Goal: Task Accomplishment & Management: Manage account settings

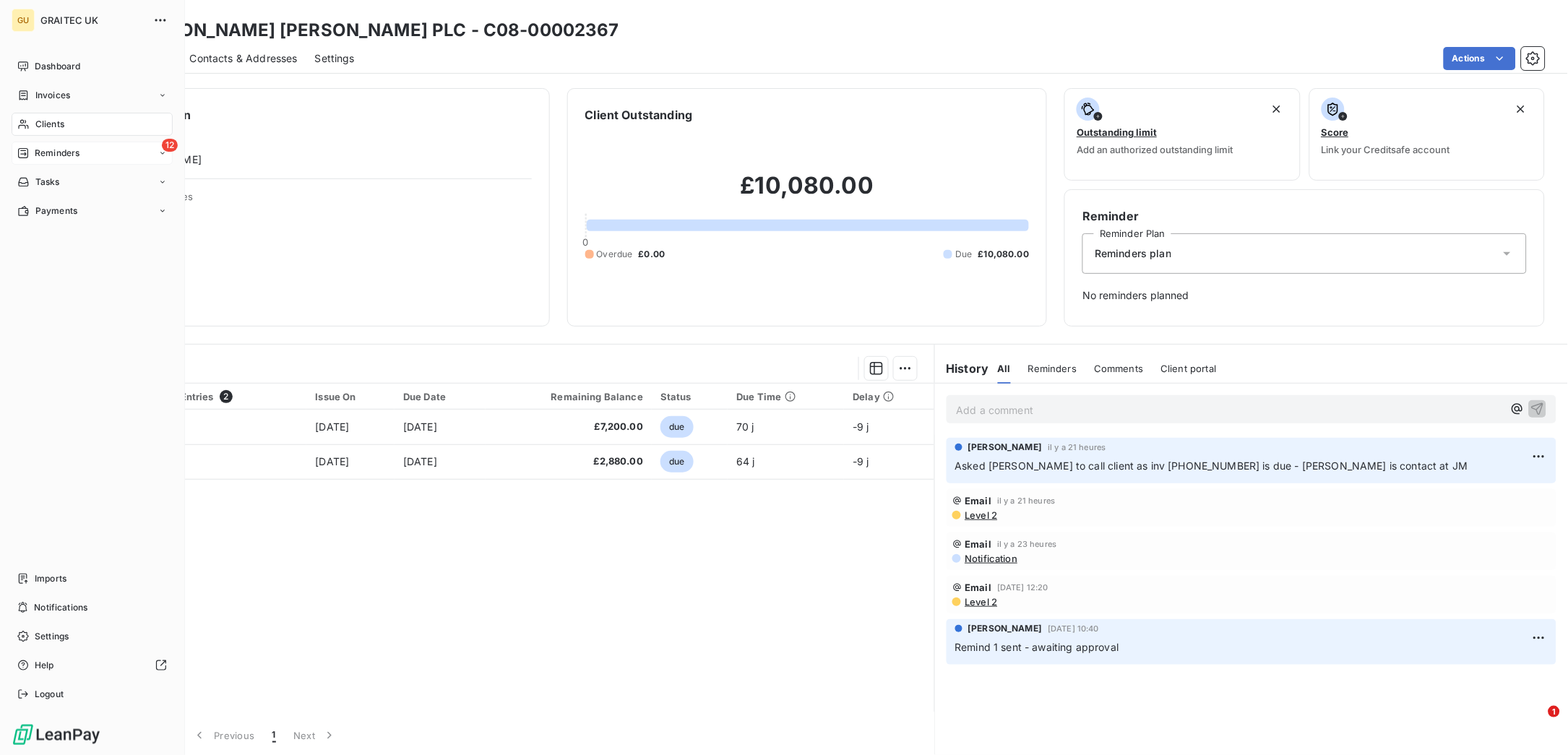
click at [59, 148] on span "Reminders" at bounding box center [57, 154] width 45 height 13
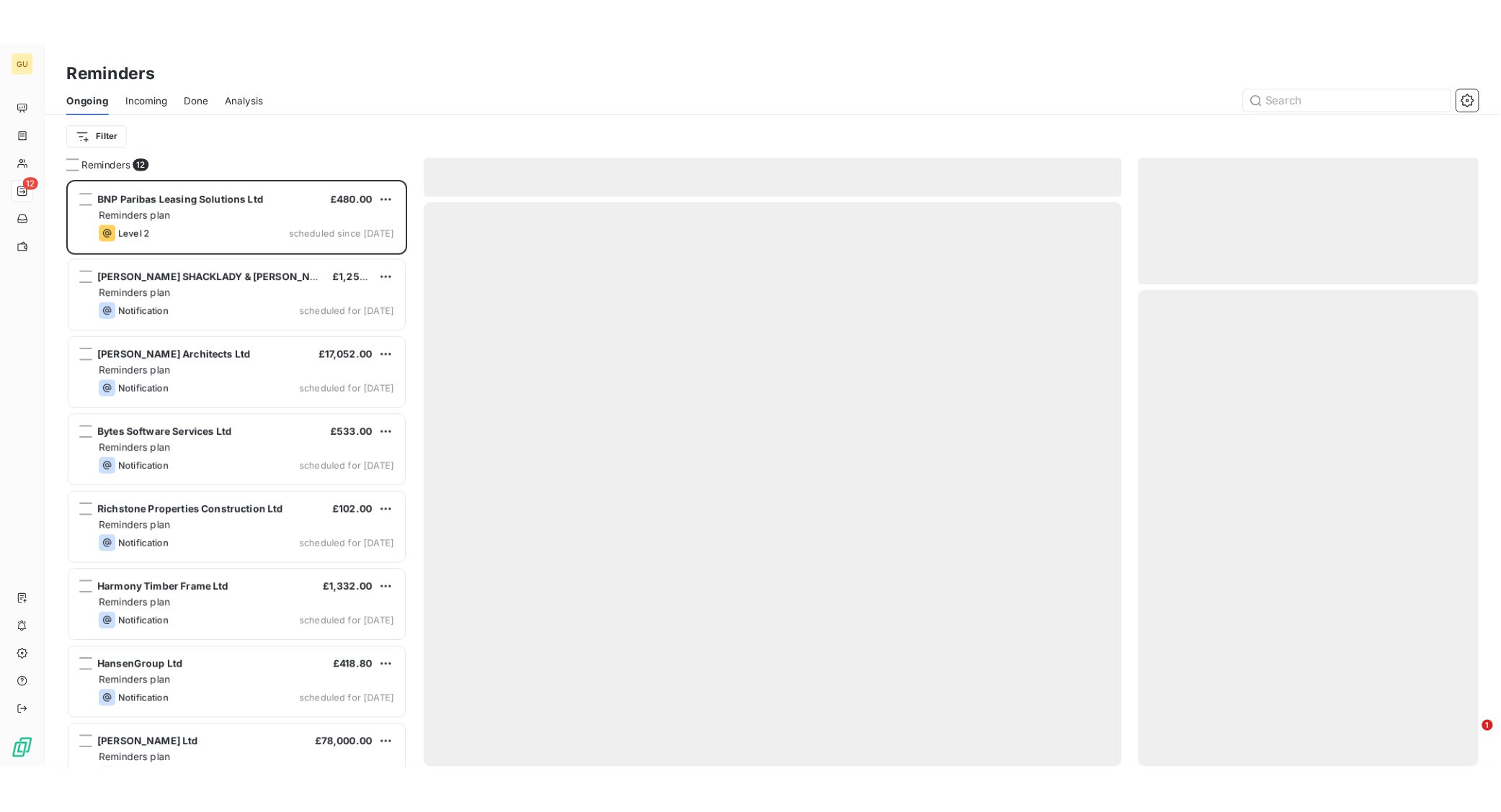
scroll to position [596, 339]
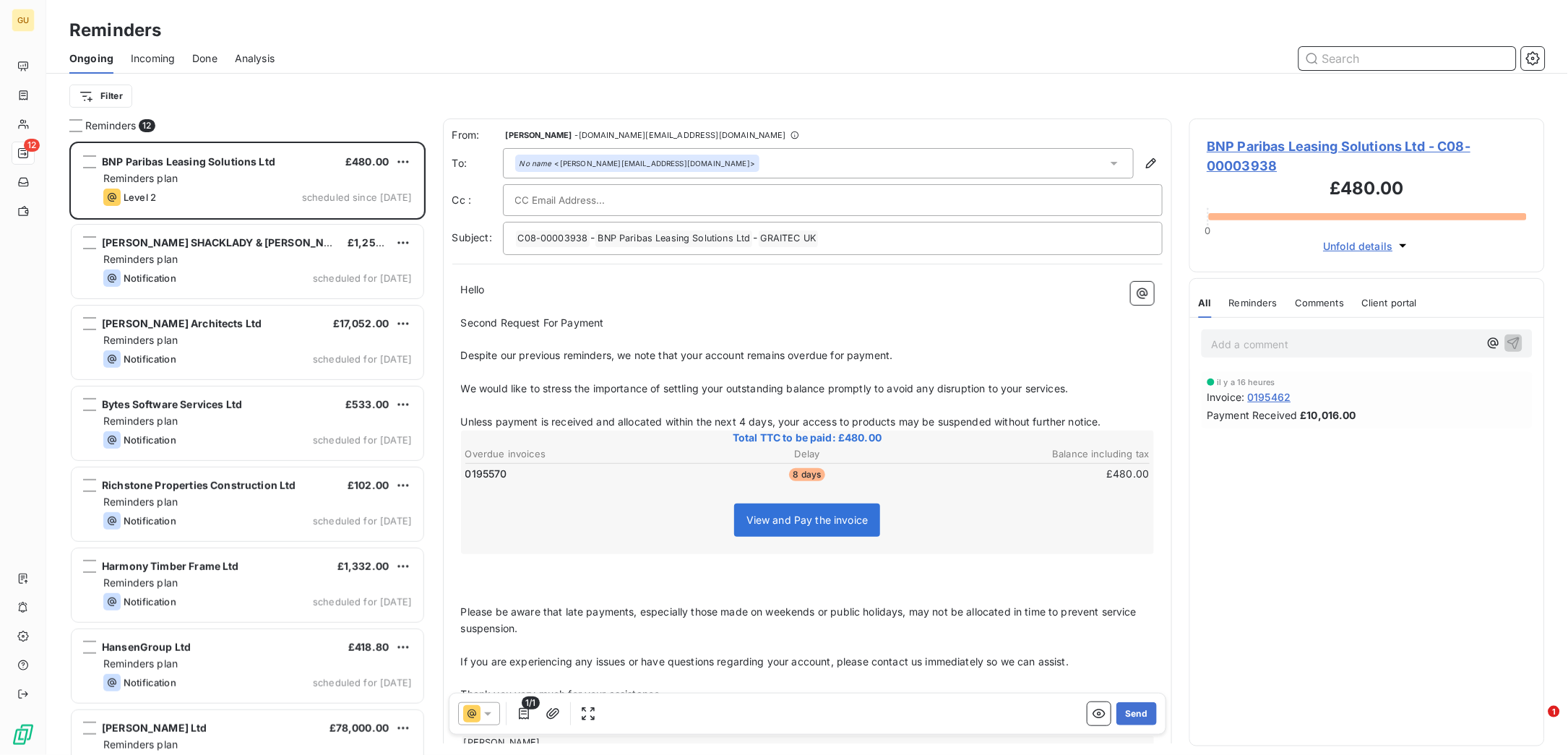
click at [1340, 57] on input "text" at bounding box center [1408, 59] width 217 height 23
type input "hssp"
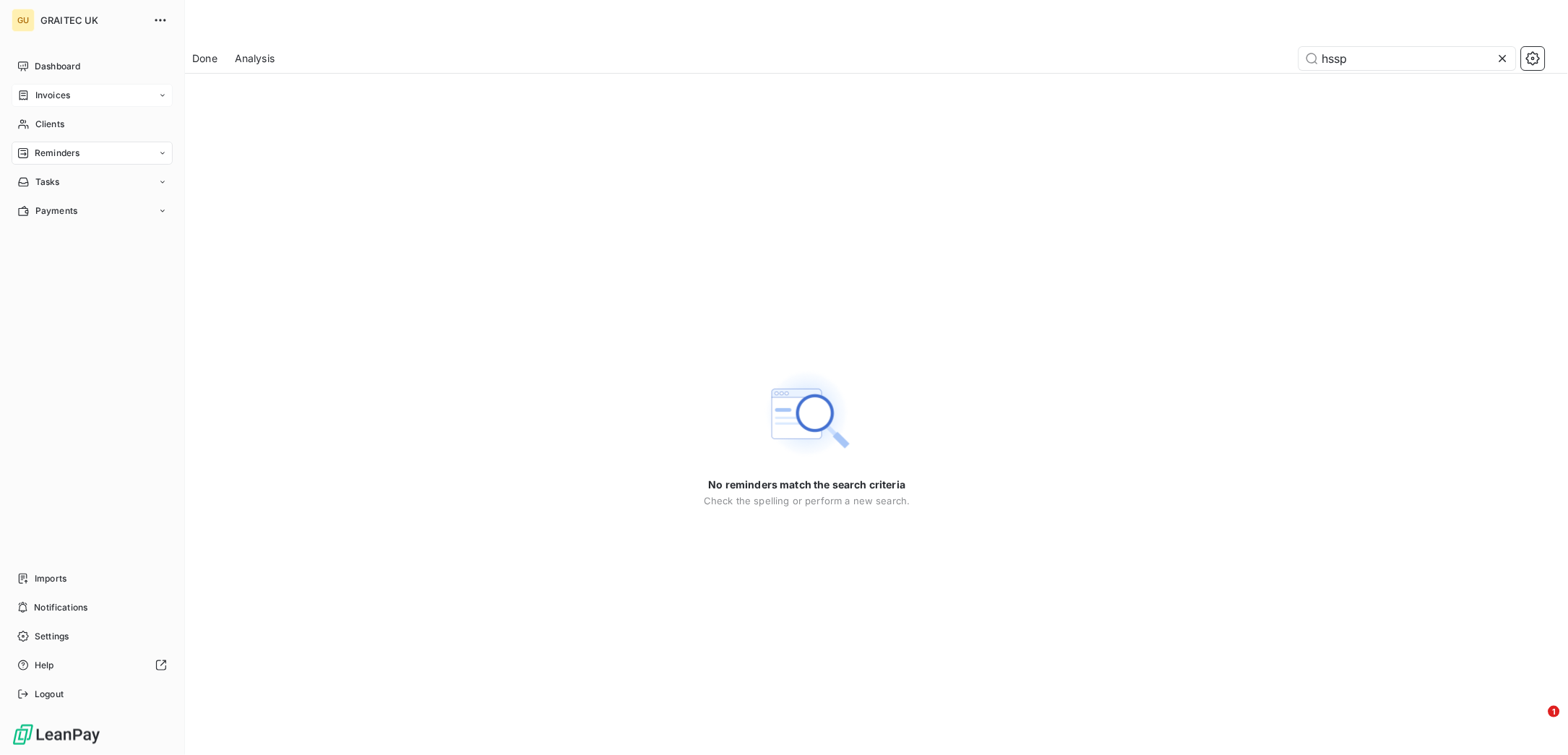
drag, startPoint x: 53, startPoint y: 89, endPoint x: 92, endPoint y: 99, distance: 40.3
click at [53, 89] on span "Invoices" at bounding box center [52, 96] width 35 height 13
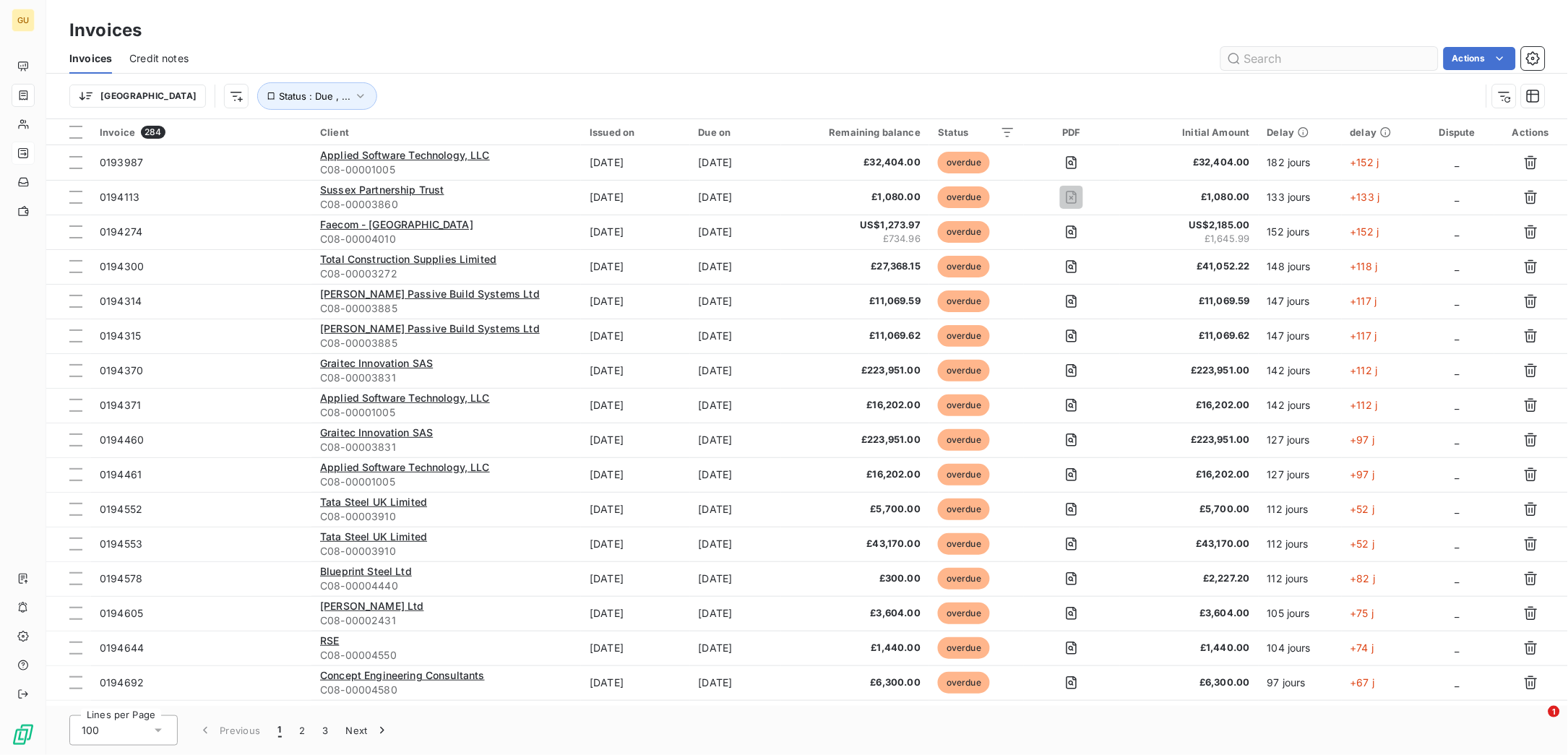
click at [1286, 59] on input "text" at bounding box center [1329, 59] width 217 height 23
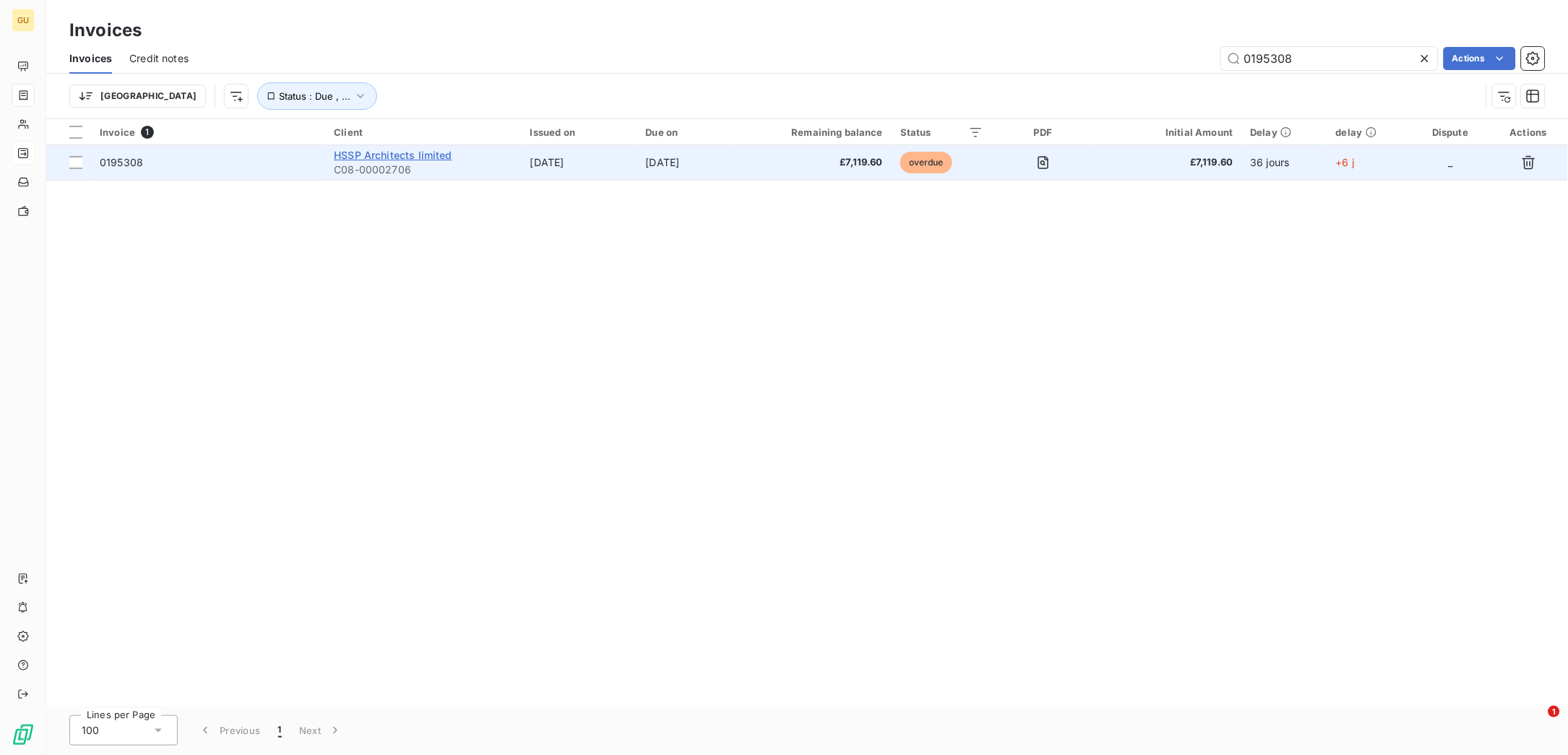
type input "0195308"
click at [384, 155] on span "HSSP Architects limited" at bounding box center [393, 155] width 118 height 12
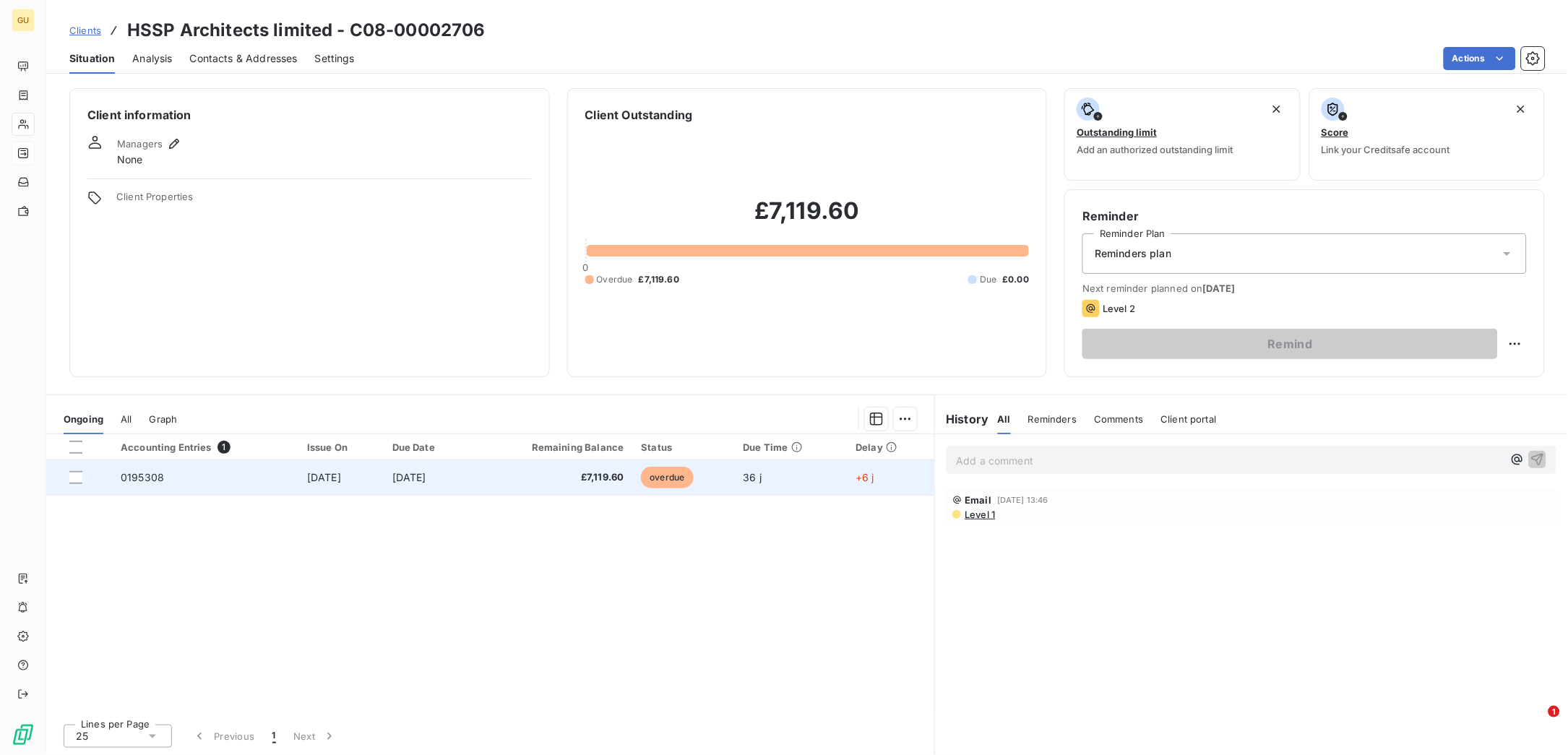
click at [161, 478] on td "0195308" at bounding box center [205, 477] width 187 height 35
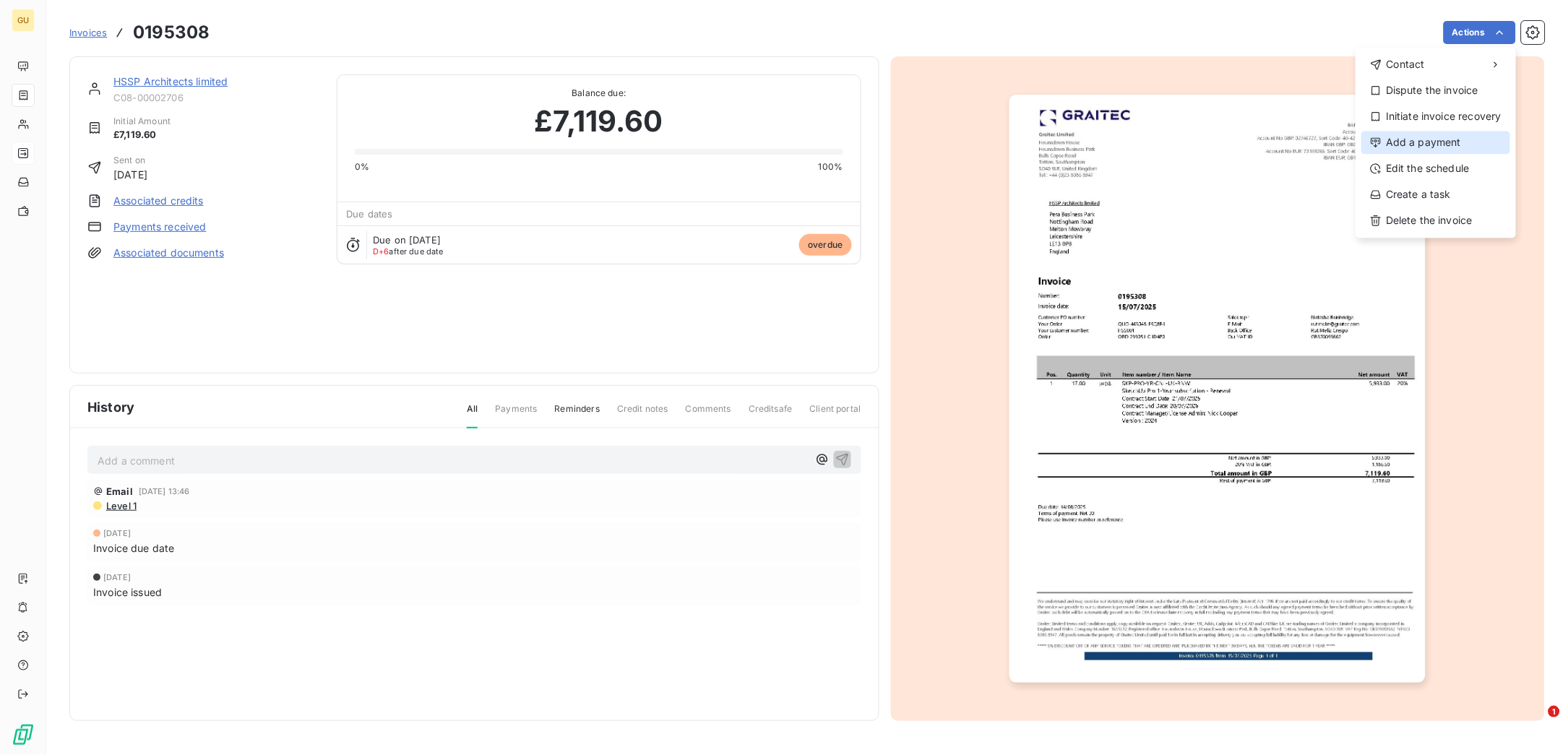
click at [1424, 148] on div "Add a payment" at bounding box center [1435, 142] width 149 height 23
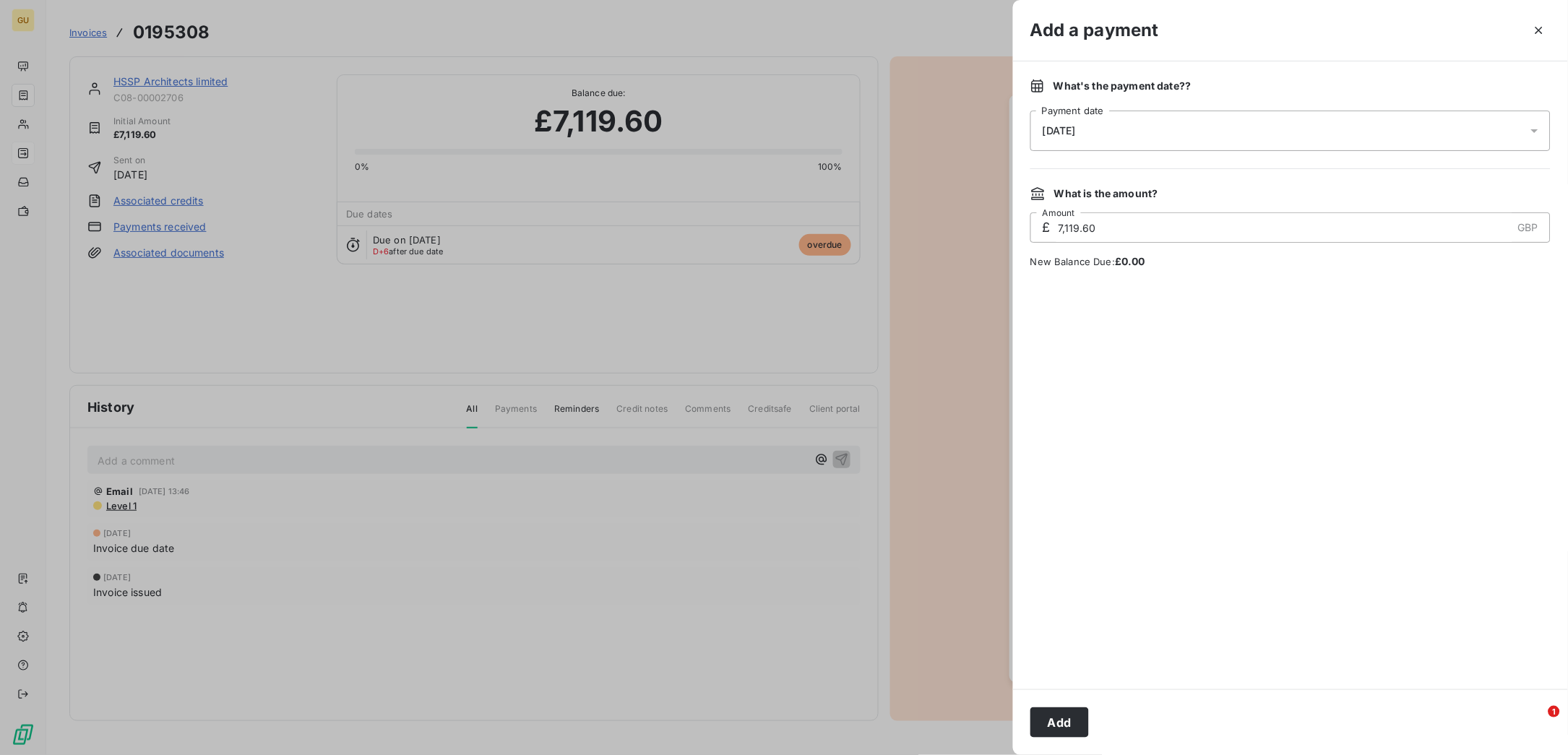
drag, startPoint x: 1057, startPoint y: 712, endPoint x: 1042, endPoint y: 712, distance: 15.0
click at [1056, 712] on button "Add" at bounding box center [1060, 723] width 59 height 30
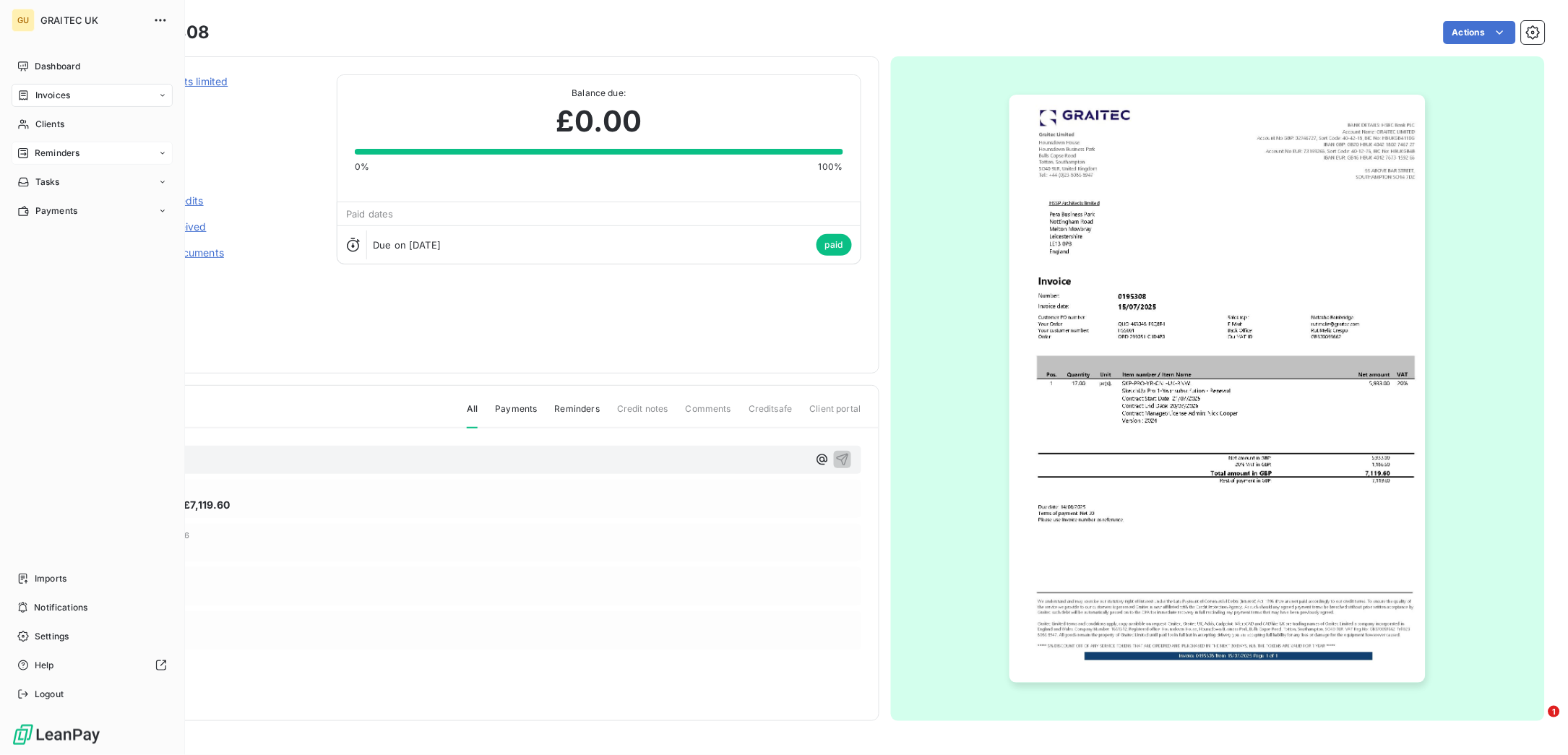
click at [54, 95] on span "Invoices" at bounding box center [52, 96] width 35 height 13
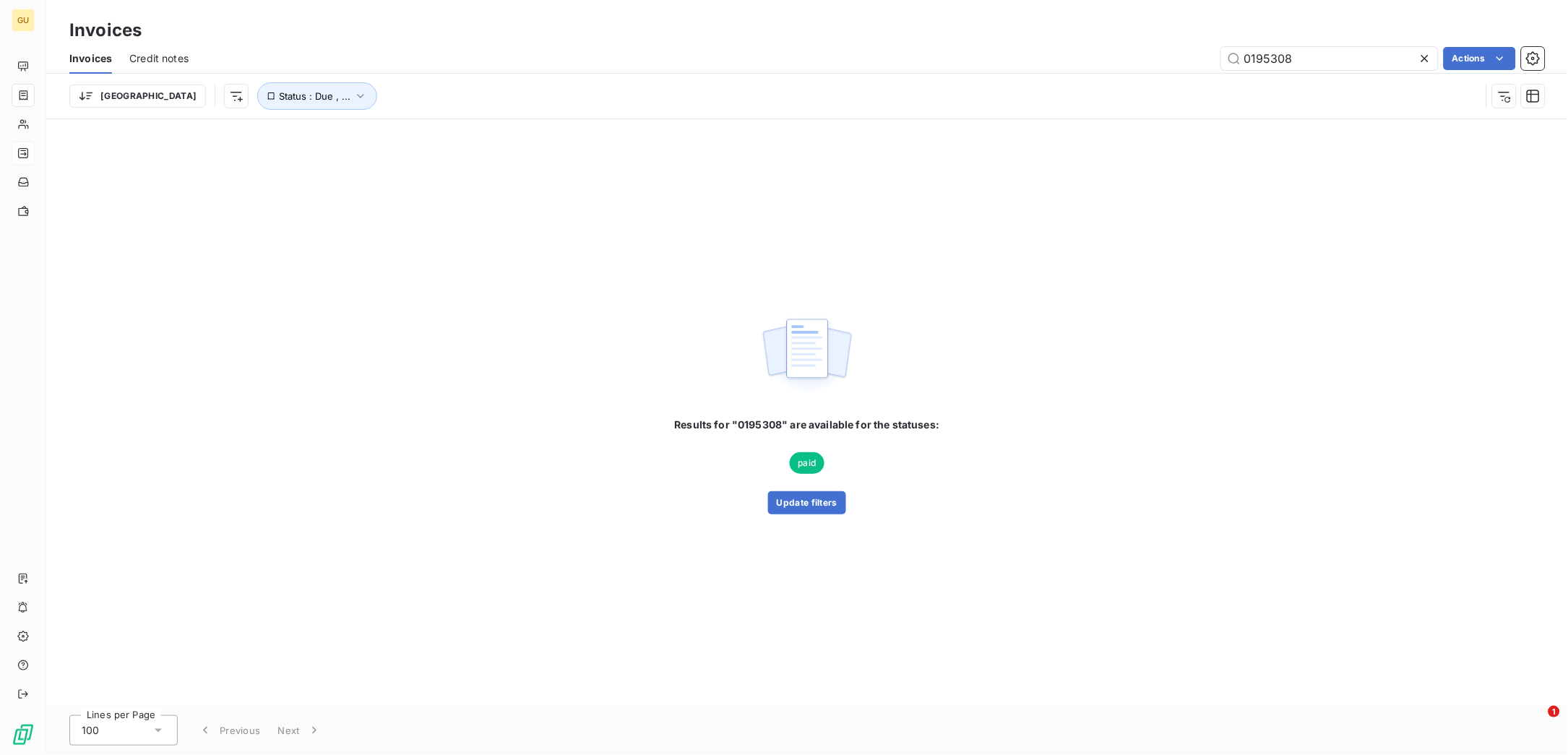
drag, startPoint x: 1308, startPoint y: 59, endPoint x: 1159, endPoint y: 54, distance: 149.1
click at [1159, 54] on div "0195308 Actions" at bounding box center [875, 59] width 1338 height 23
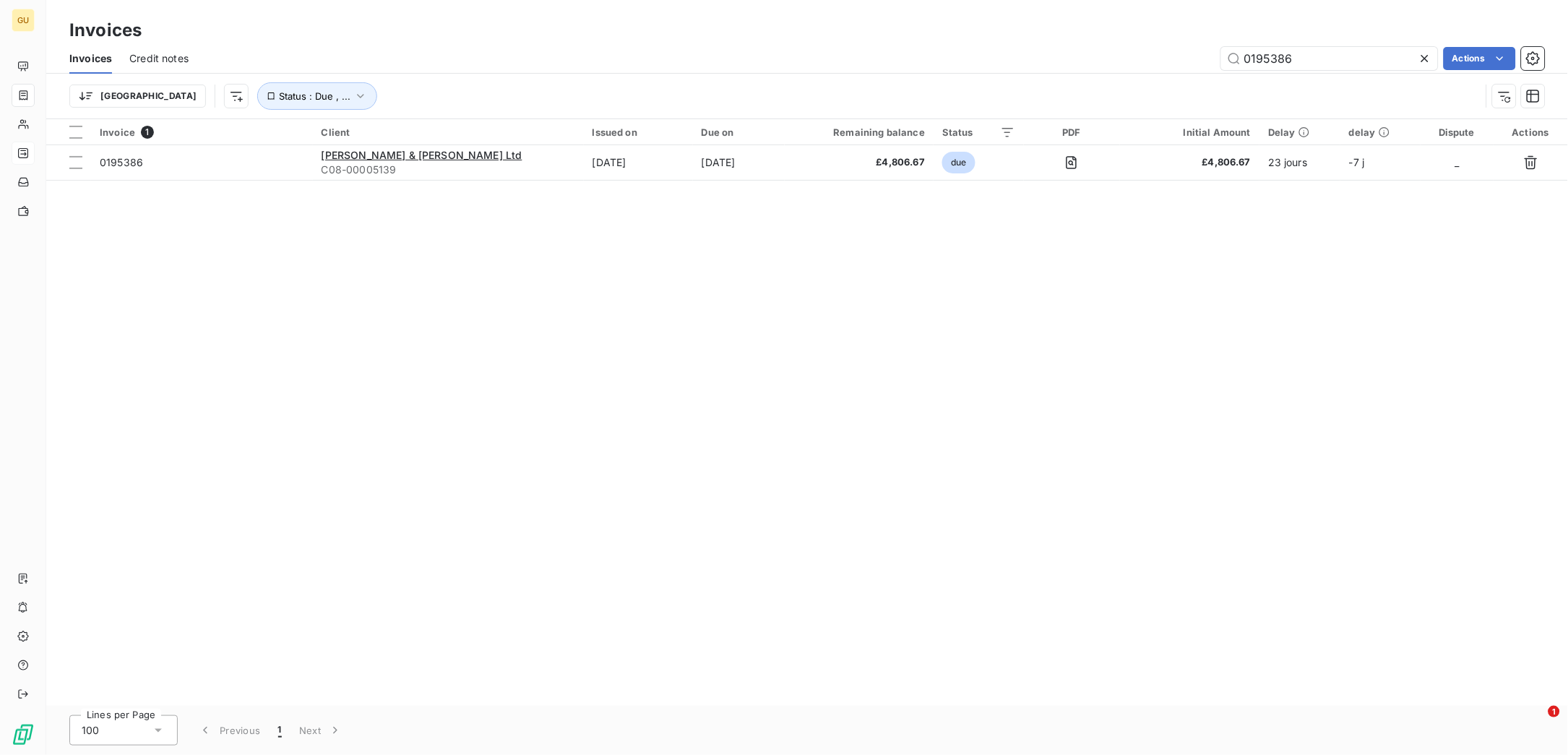
type input "0195386"
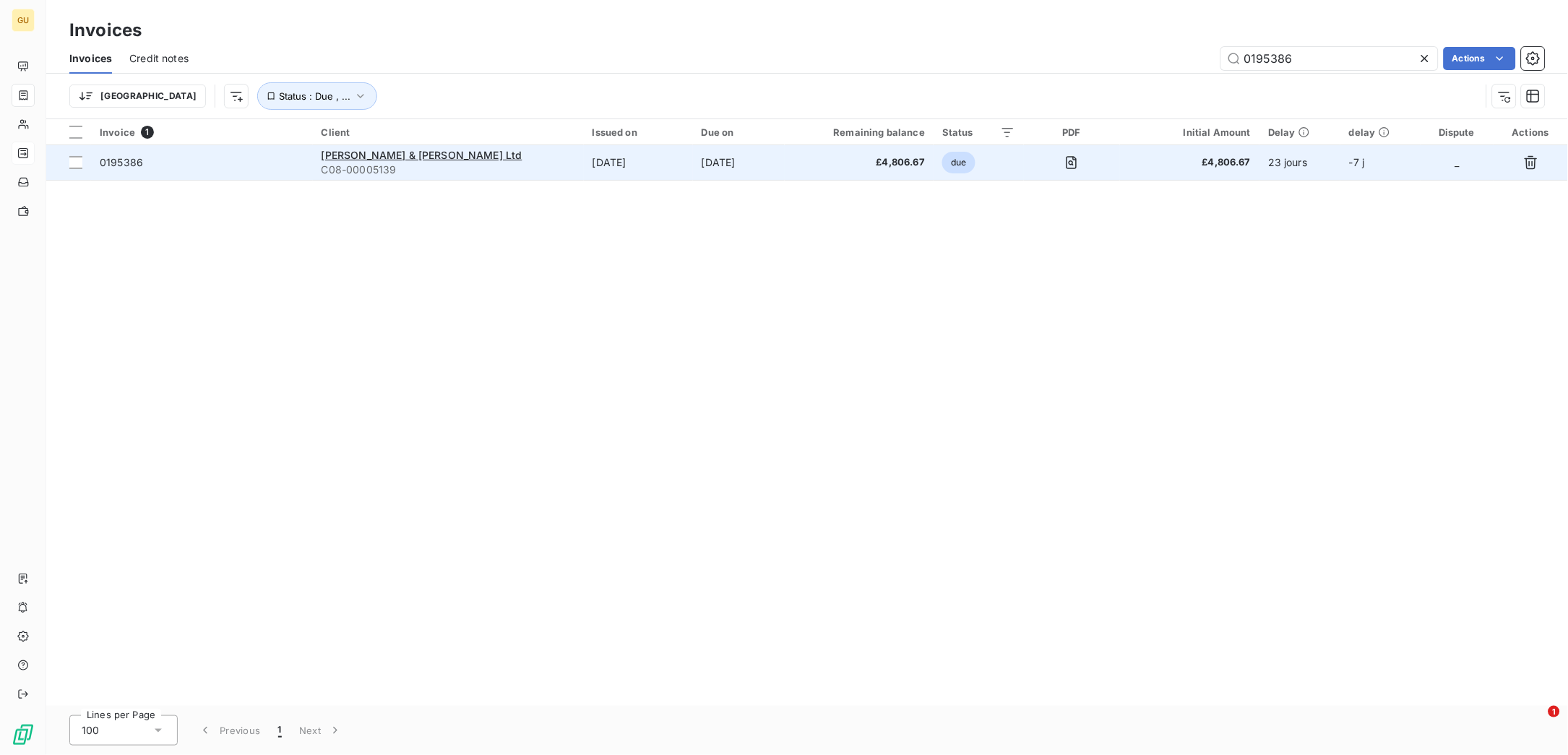
click at [120, 162] on span "0195386" at bounding box center [121, 162] width 44 height 12
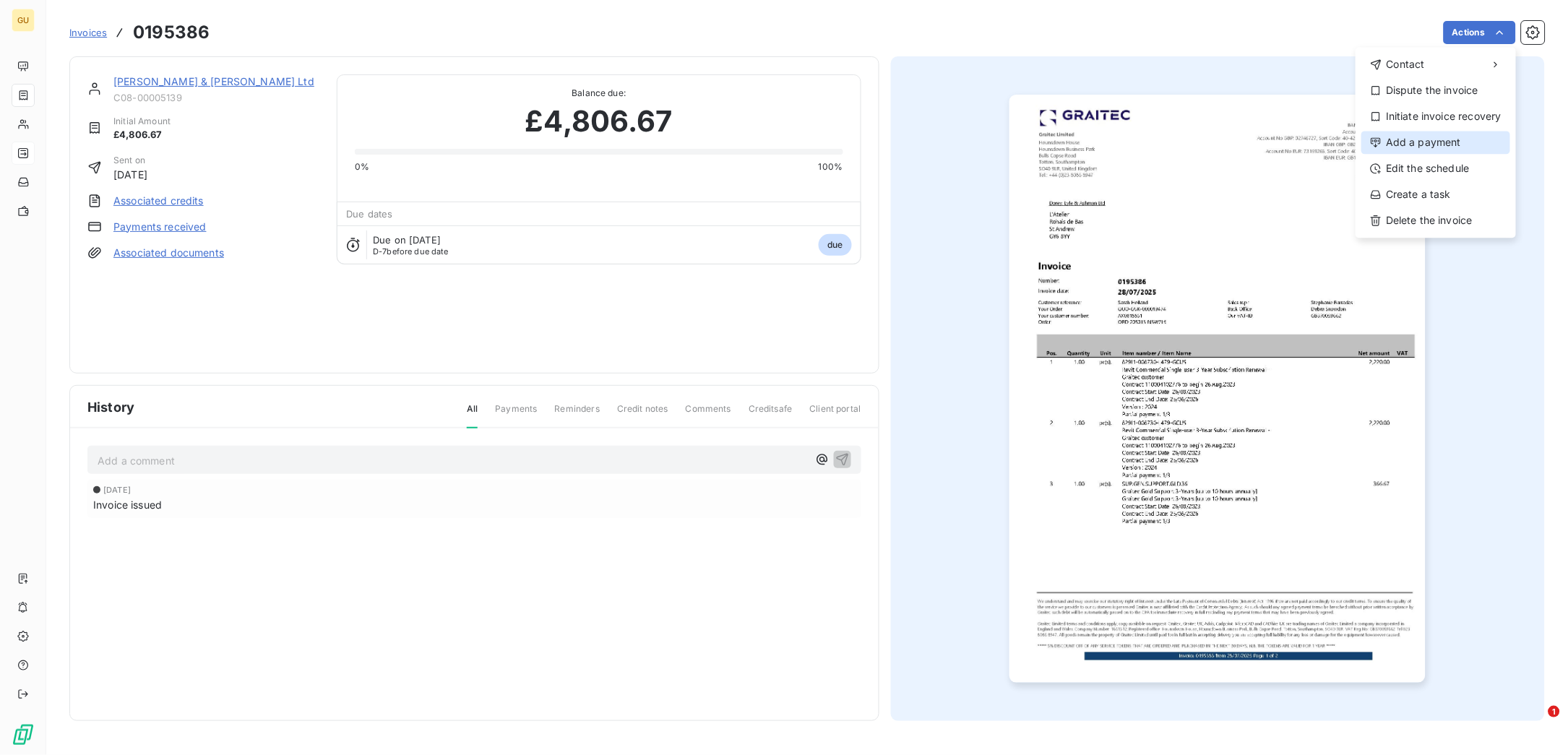
click at [1430, 141] on div "Add a payment" at bounding box center [1435, 142] width 149 height 23
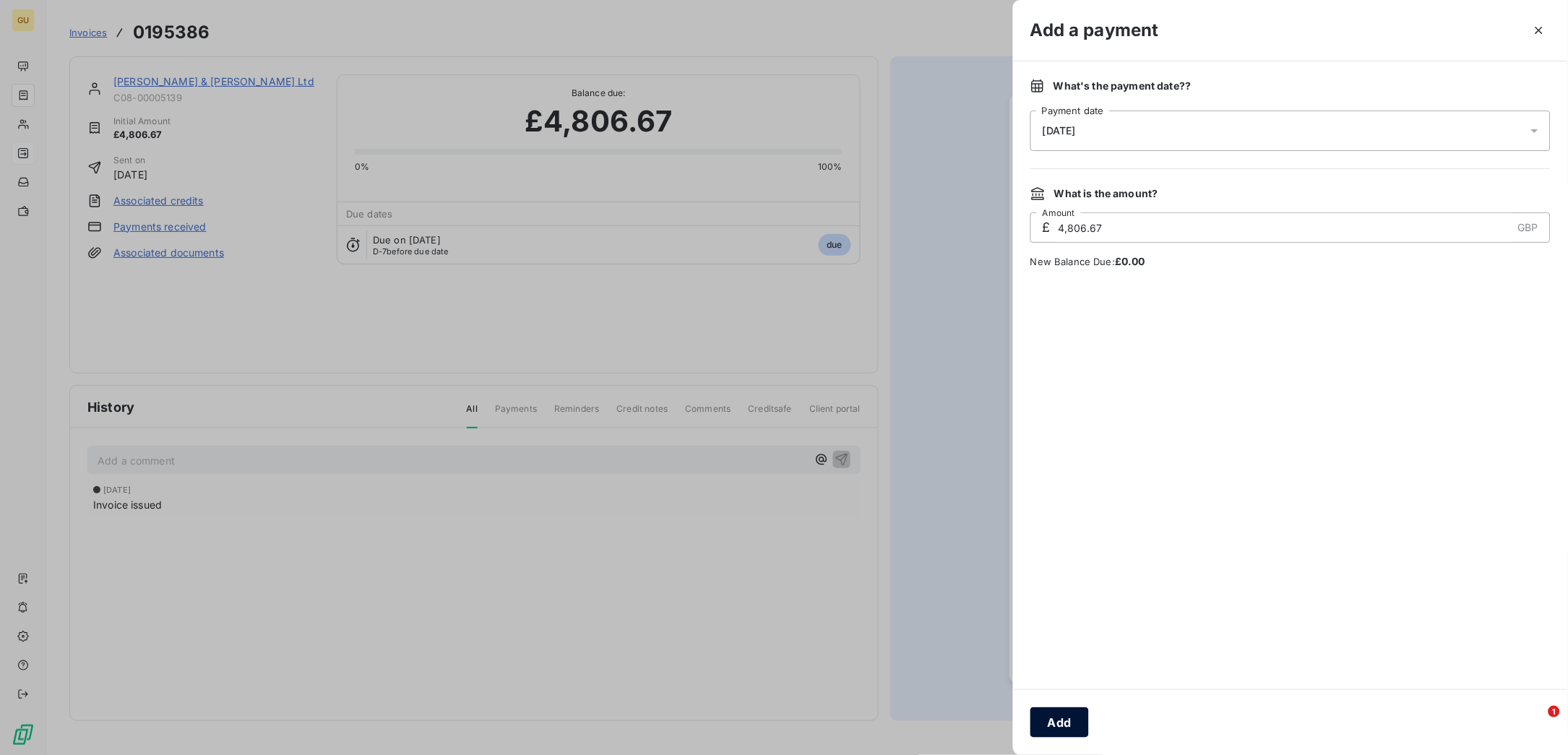
click at [1041, 717] on button "Add" at bounding box center [1060, 723] width 59 height 30
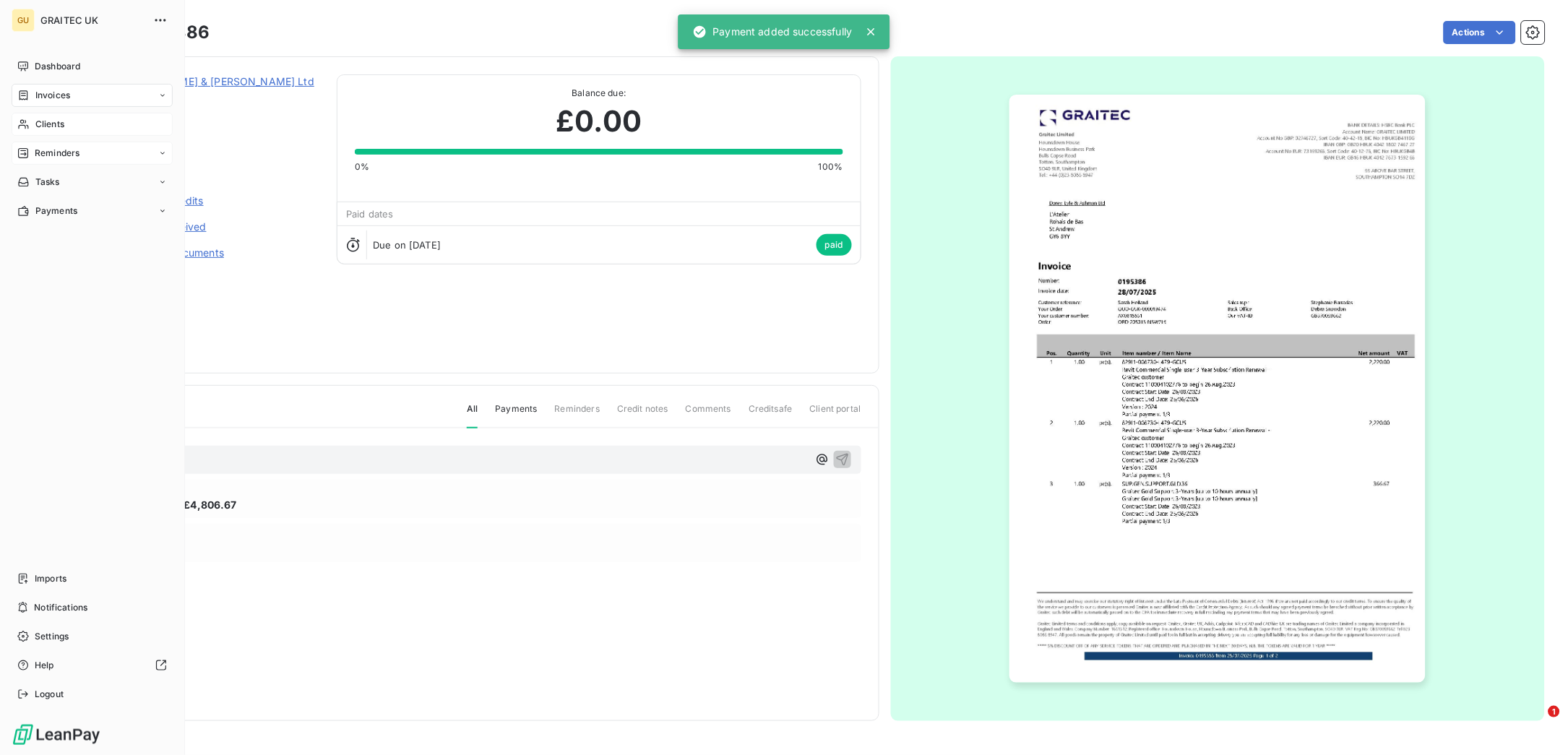
drag, startPoint x: 34, startPoint y: 124, endPoint x: 43, endPoint y: 126, distance: 9.2
click at [34, 124] on div "Clients" at bounding box center [92, 124] width 161 height 23
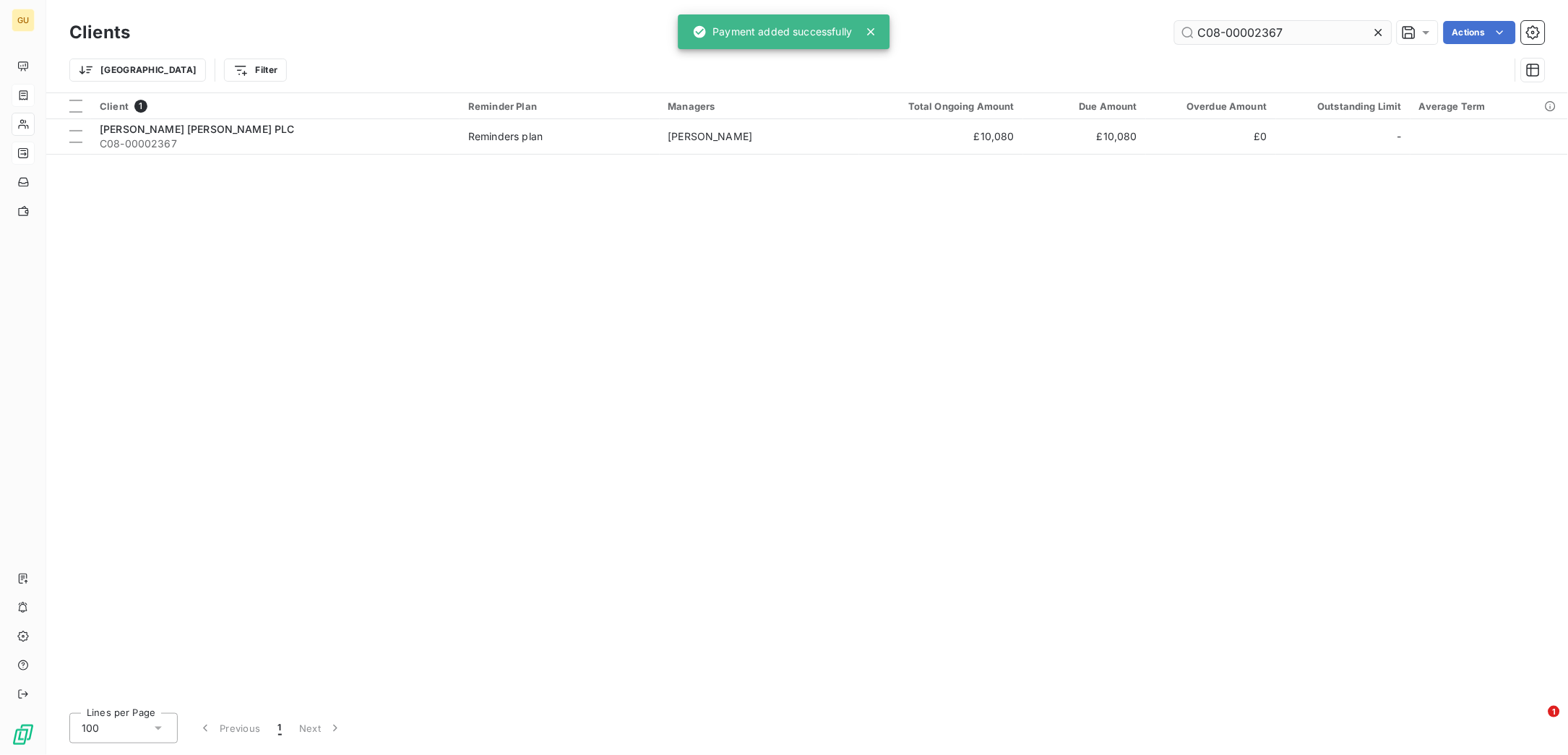
click at [1263, 35] on input "C08-00002367" at bounding box center [1283, 32] width 217 height 23
click at [1284, 35] on input "C08-00002367" at bounding box center [1283, 32] width 217 height 23
drag, startPoint x: 1287, startPoint y: 35, endPoint x: 1091, endPoint y: 35, distance: 196.0
click at [1091, 35] on div "C08-00002367 Actions" at bounding box center [845, 32] width 1397 height 23
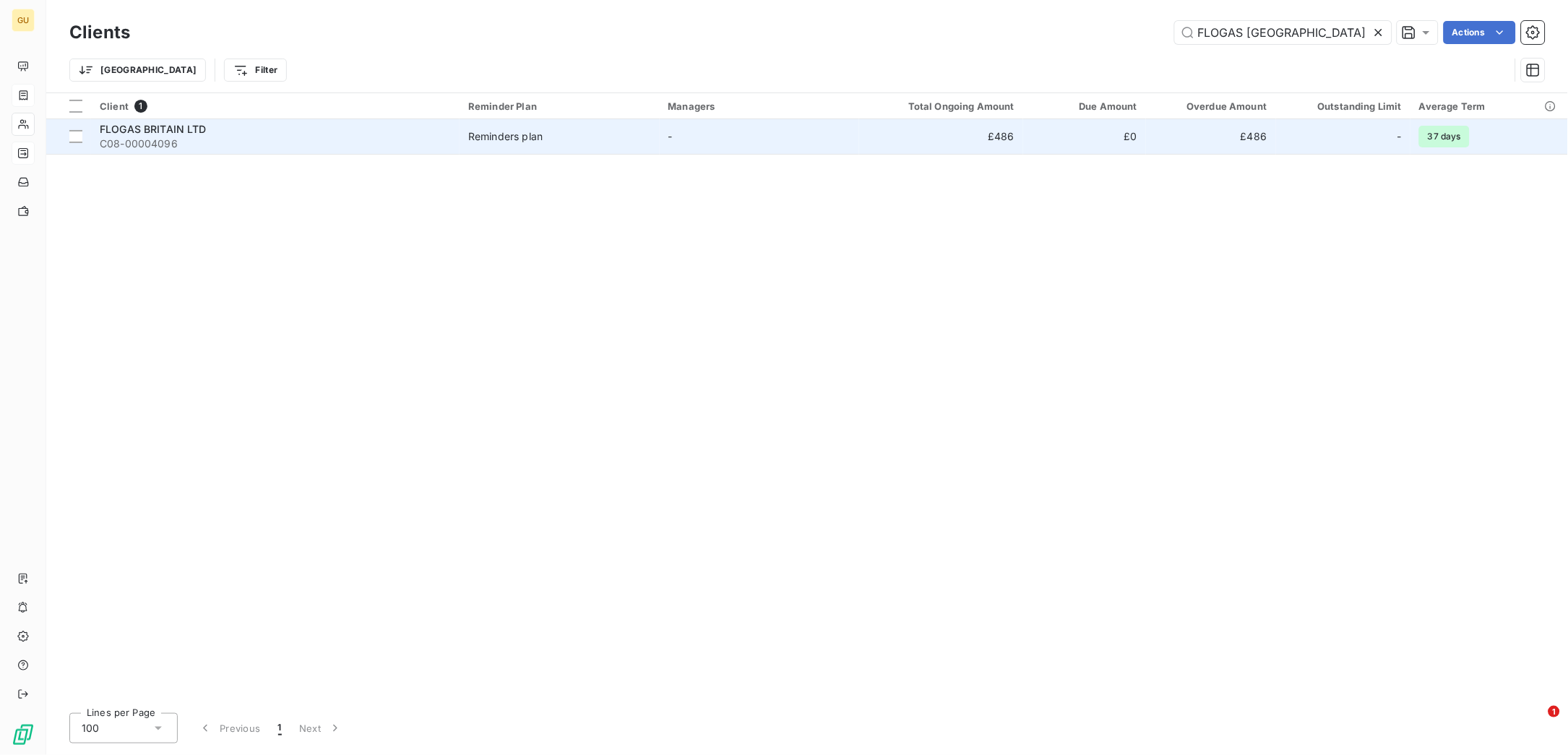
type input "FLOGAS [GEOGRAPHIC_DATA]"
click at [181, 138] on span "C08-00004096" at bounding box center [275, 143] width 351 height 14
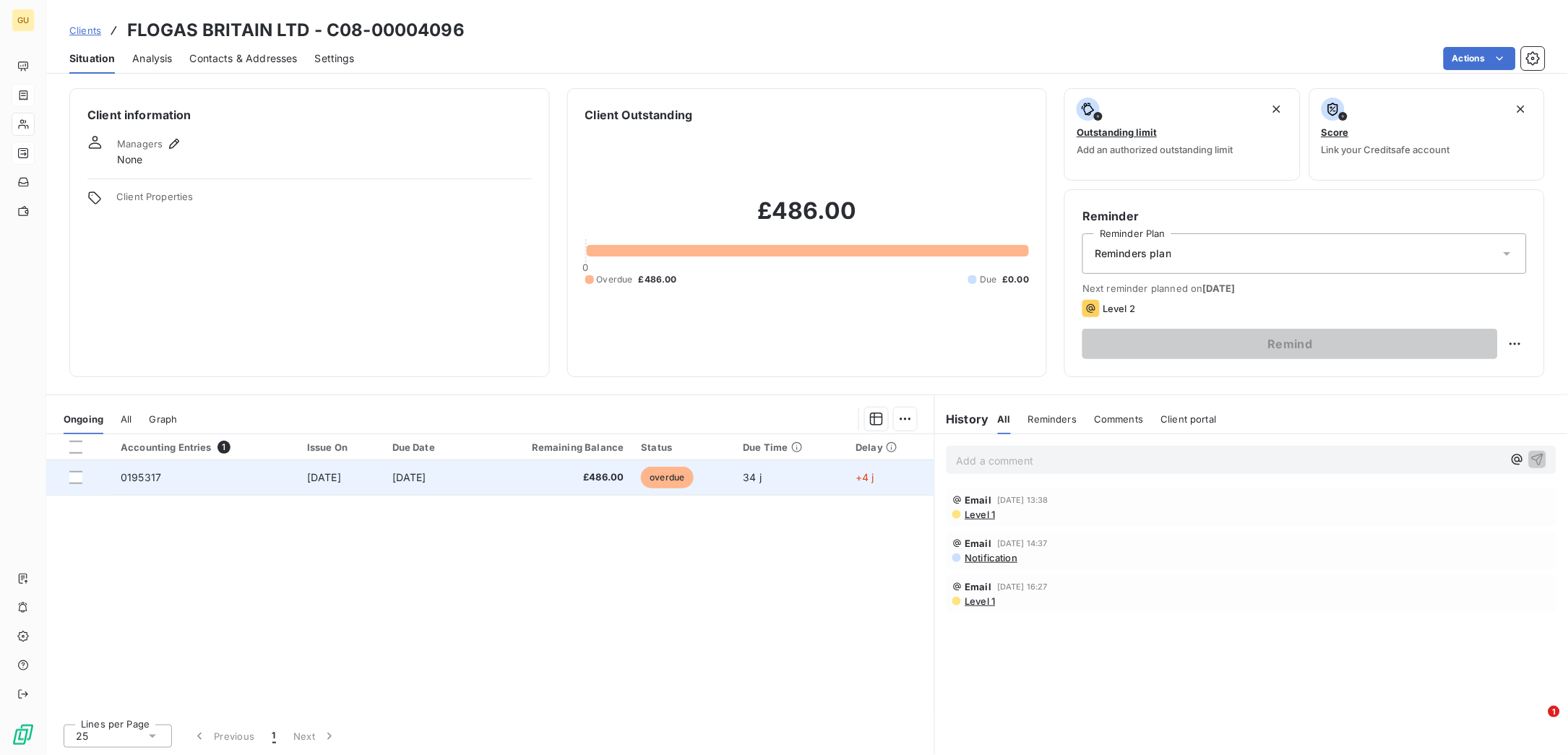
click at [159, 484] on td "0195317" at bounding box center [205, 477] width 187 height 35
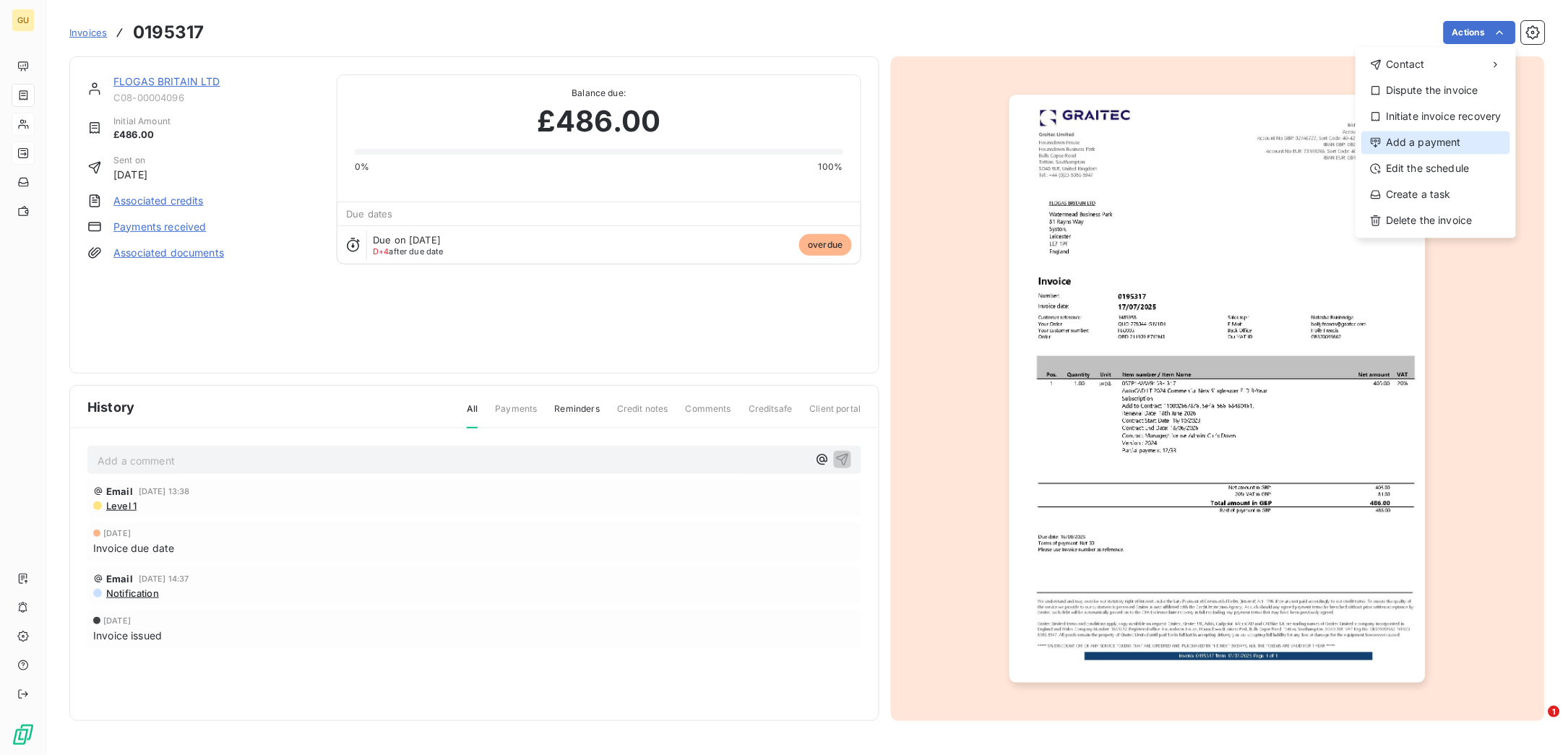
click at [1427, 143] on div "Add a payment" at bounding box center [1435, 142] width 149 height 23
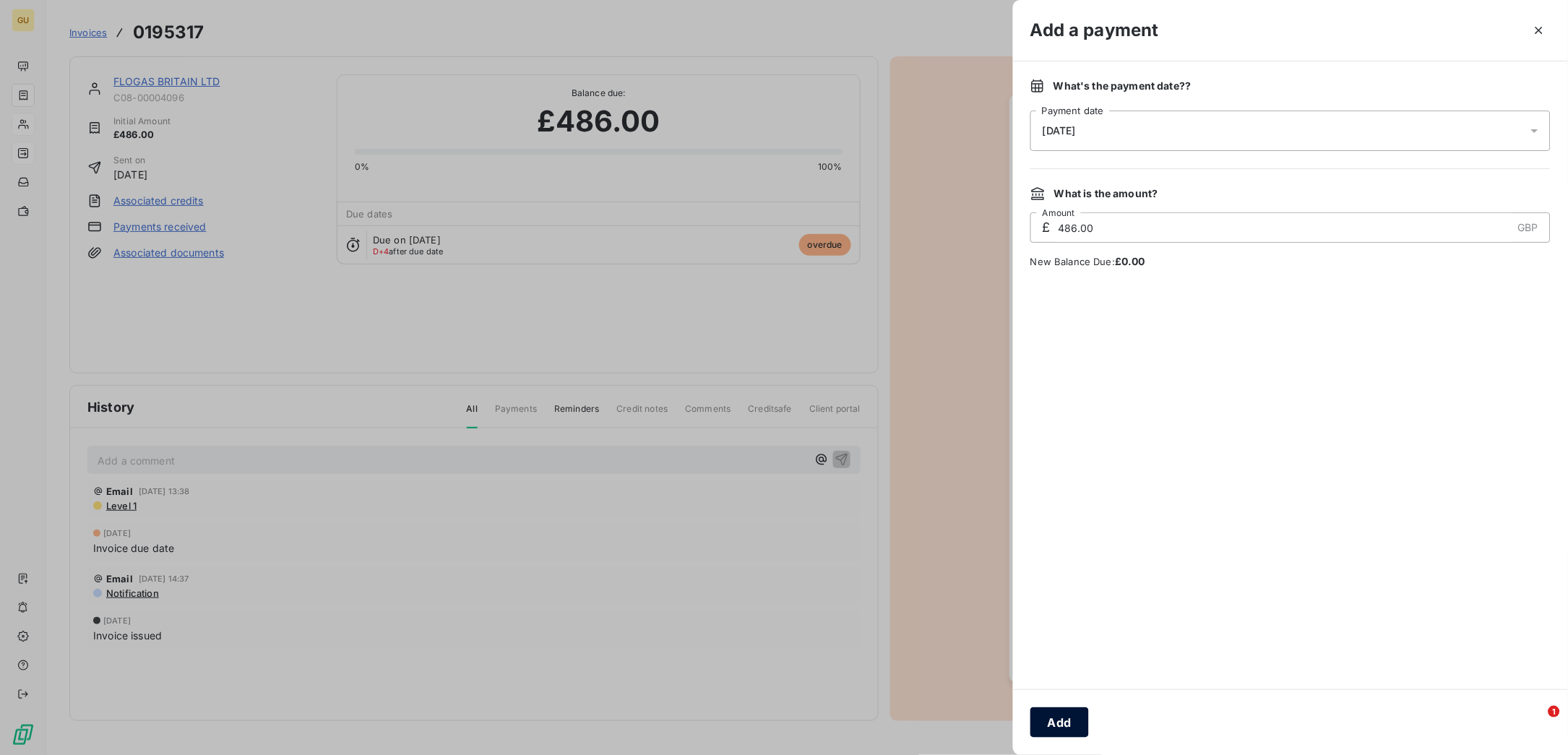
click at [1048, 723] on button "Add" at bounding box center [1060, 723] width 59 height 30
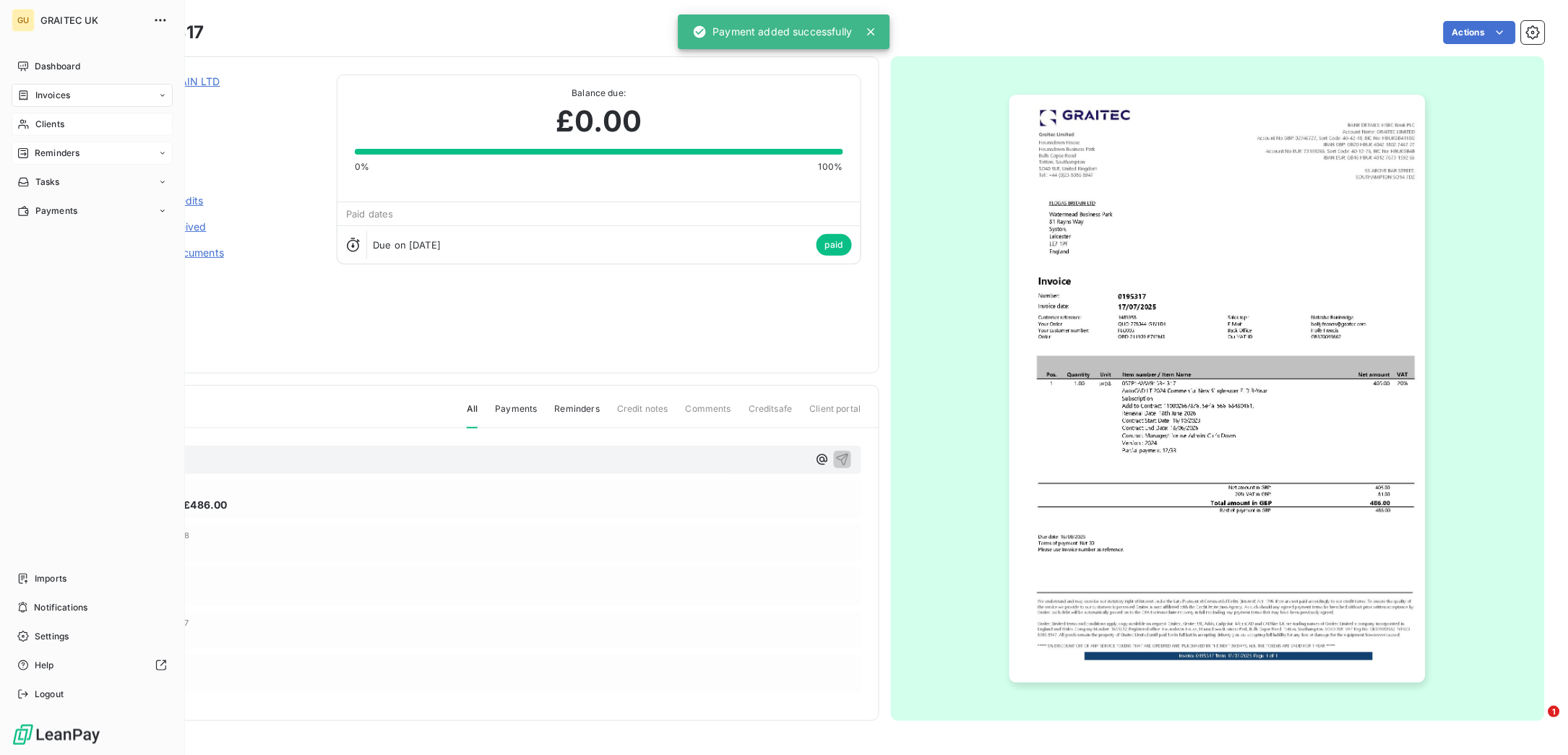
click at [44, 124] on span "Clients" at bounding box center [49, 124] width 28 height 13
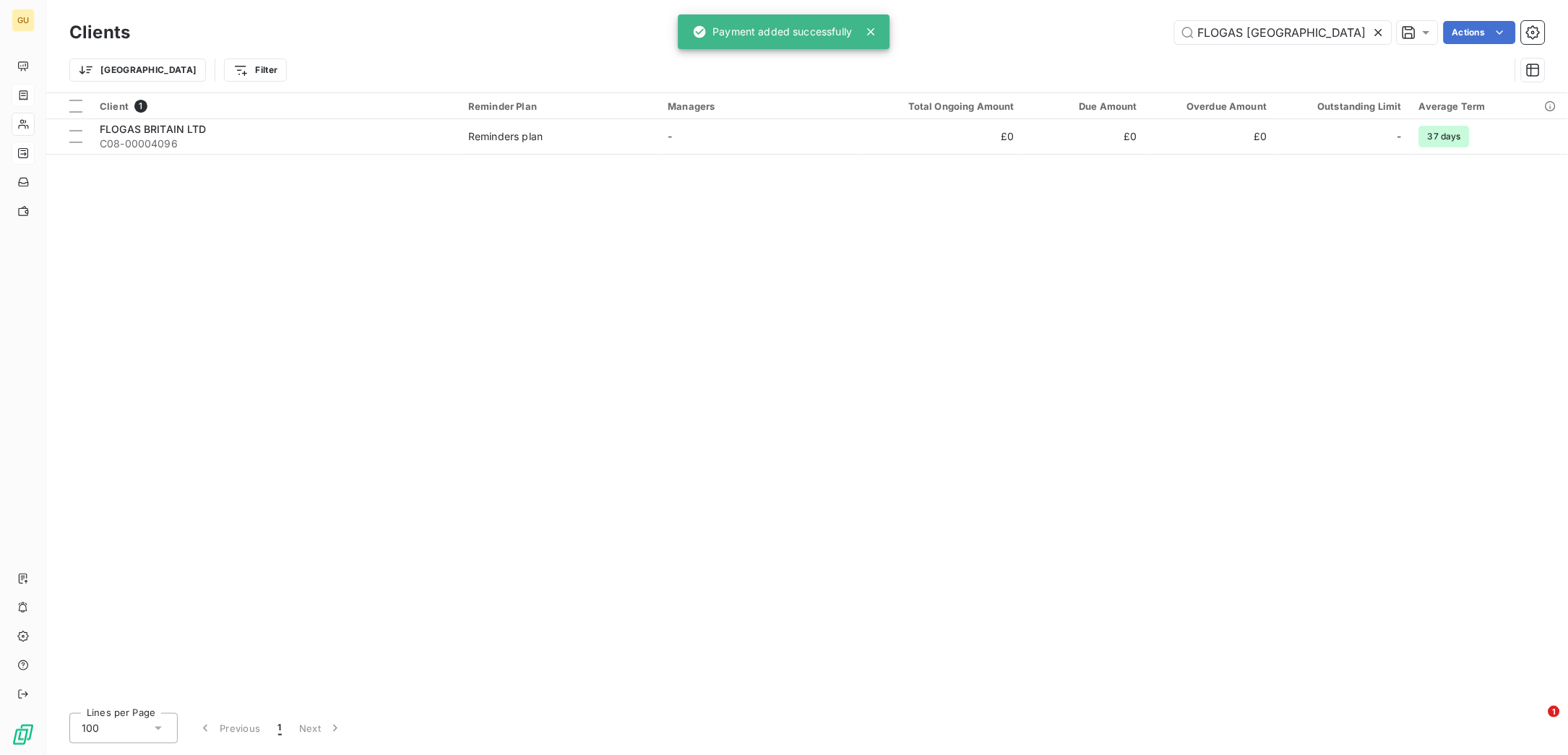
drag, startPoint x: 1348, startPoint y: 28, endPoint x: 1129, endPoint y: 32, distance: 219.0
click at [1129, 32] on div "FLOGAS BRITAIN Actions" at bounding box center [845, 32] width 1397 height 23
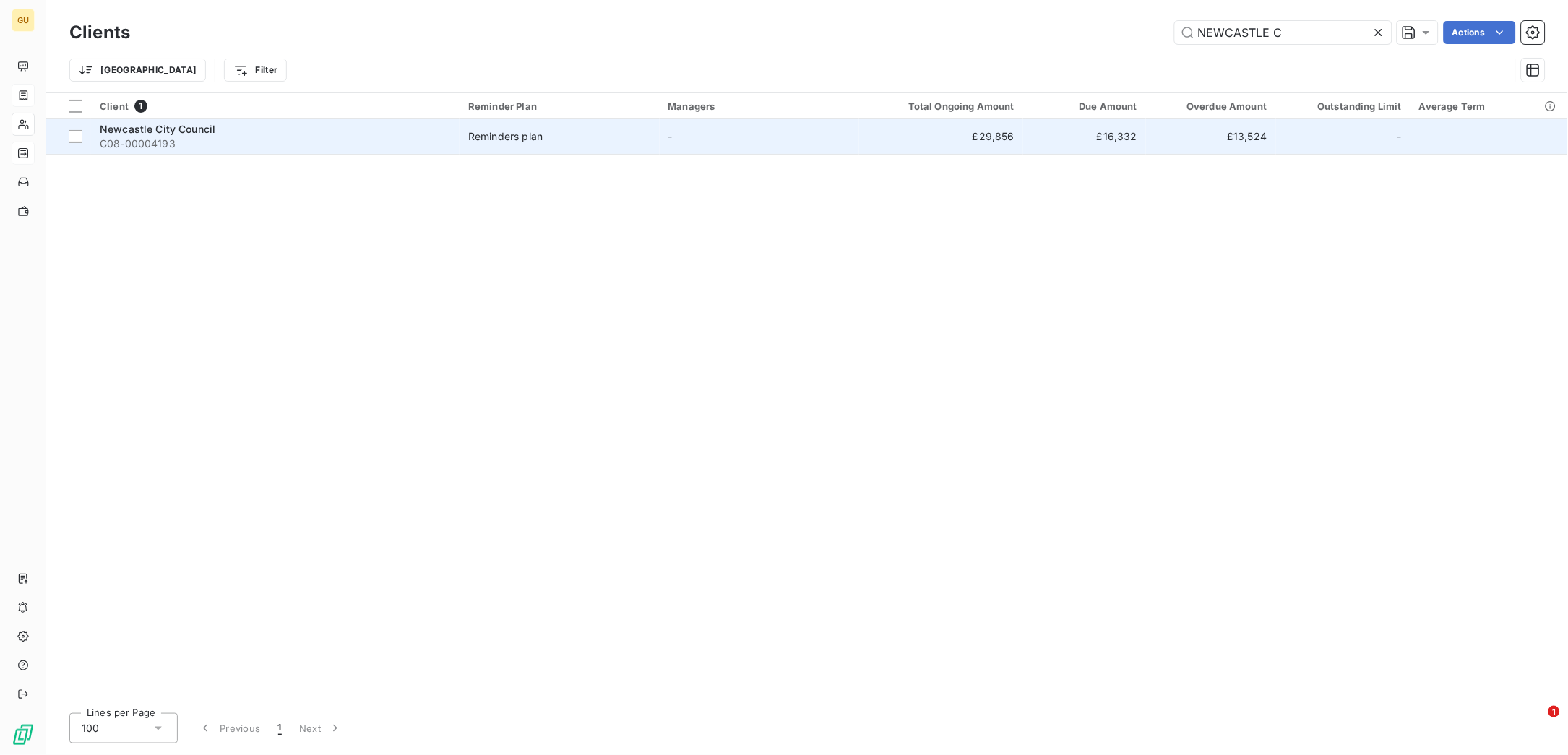
type input "NEWCASTLE C"
click at [206, 138] on span "C08-00004193" at bounding box center [275, 143] width 351 height 14
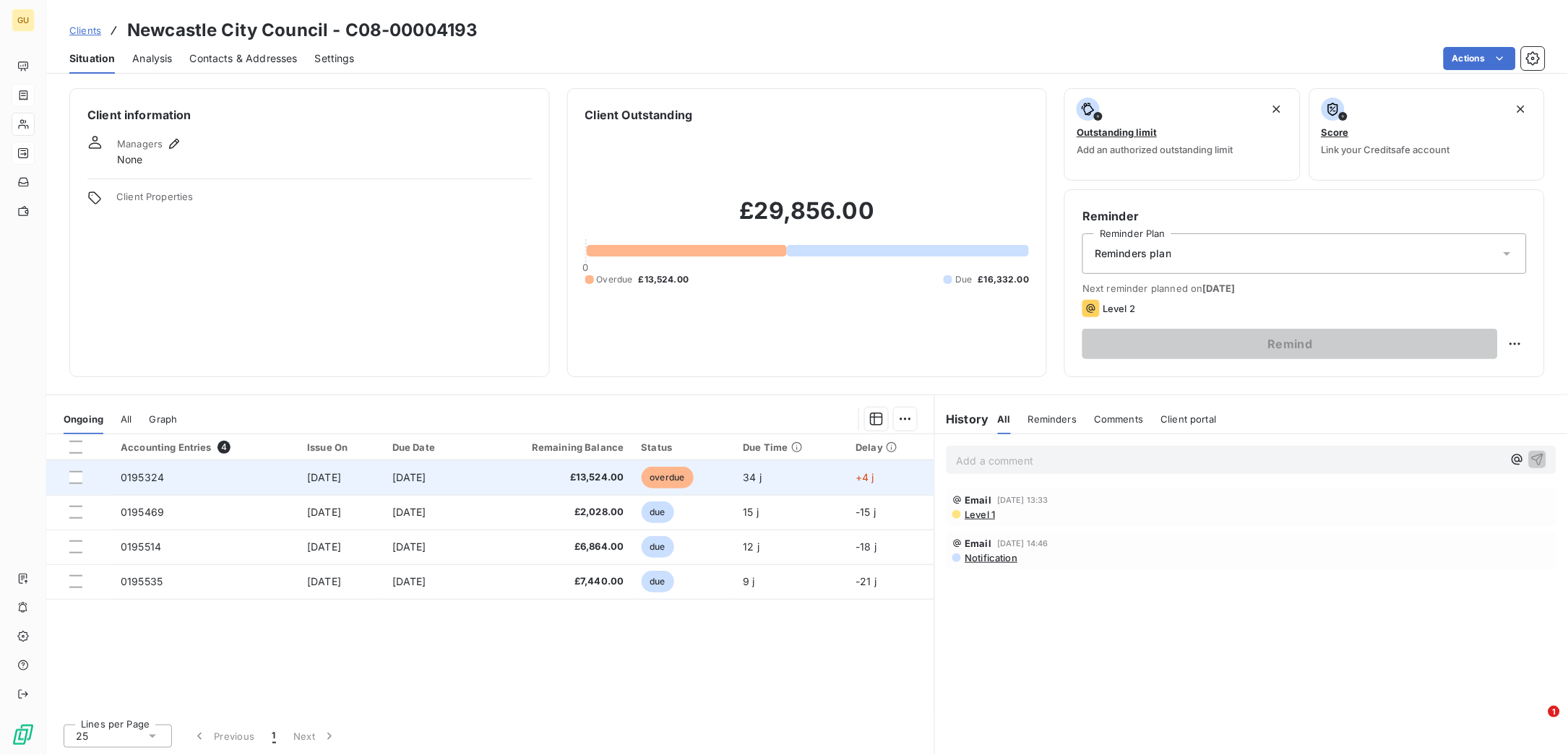
click at [140, 479] on span "0195324" at bounding box center [142, 477] width 44 height 12
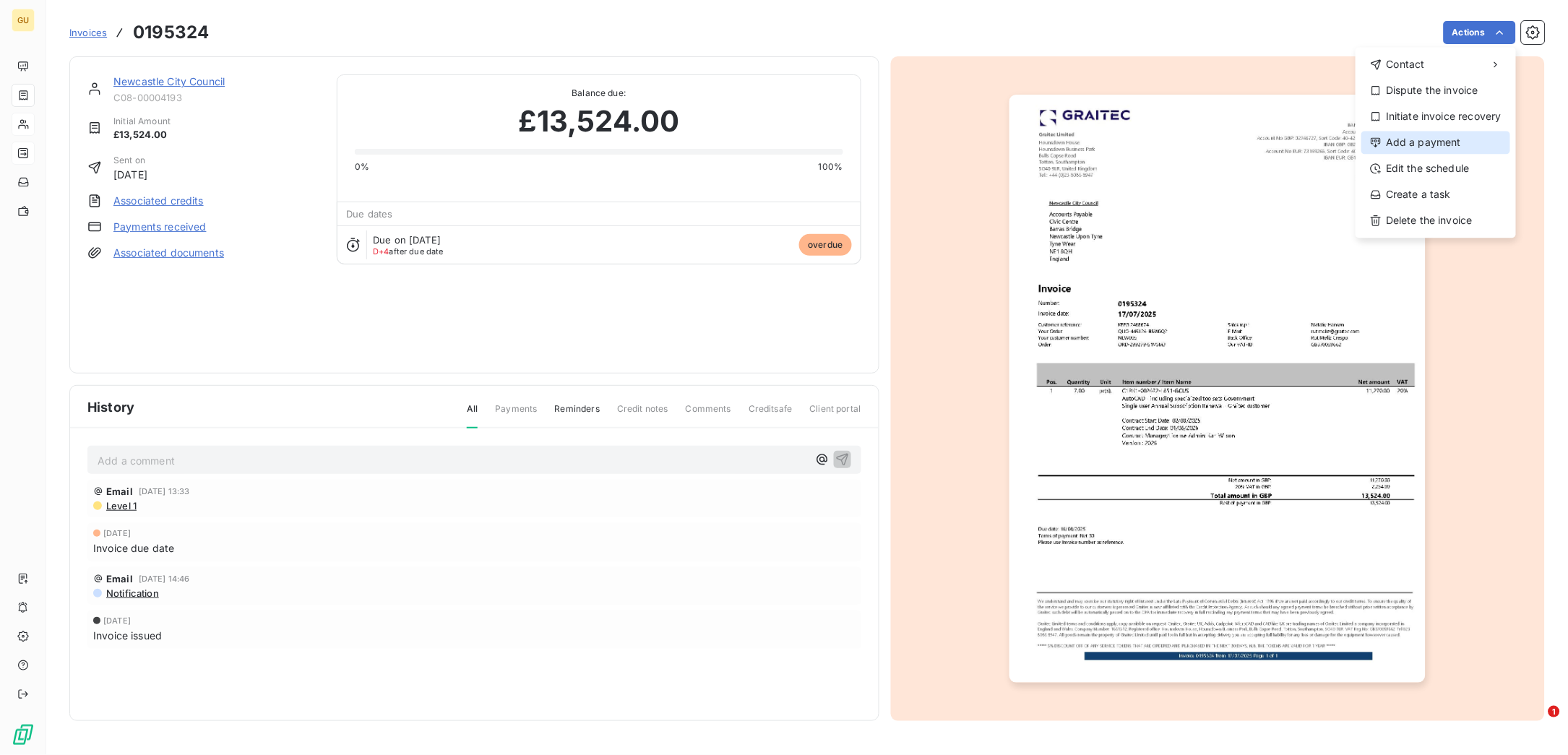
click at [1411, 146] on div "Add a payment" at bounding box center [1435, 142] width 149 height 23
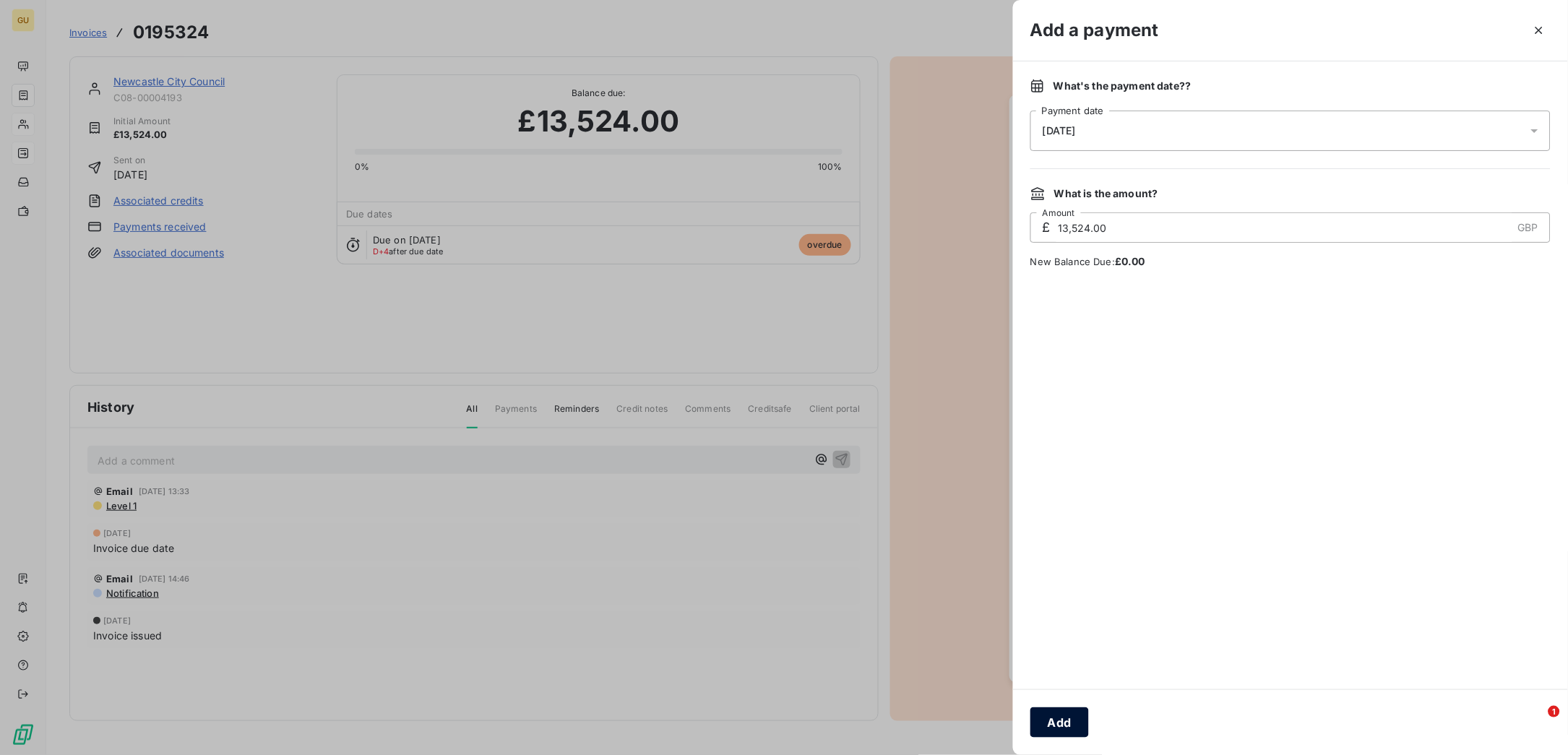
click at [1063, 727] on button "Add" at bounding box center [1060, 723] width 59 height 30
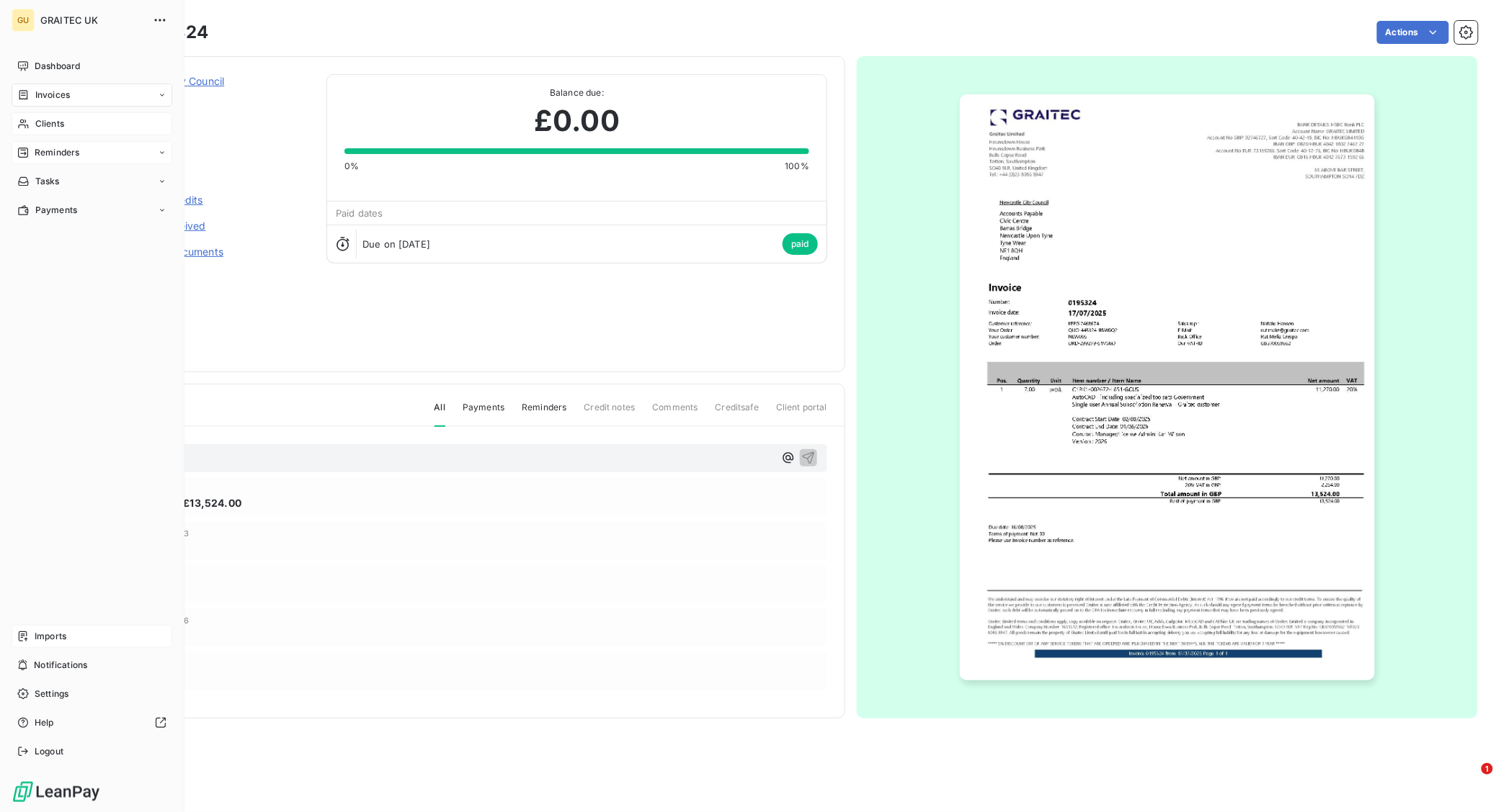
click at [49, 644] on div "Imports" at bounding box center [92, 636] width 161 height 23
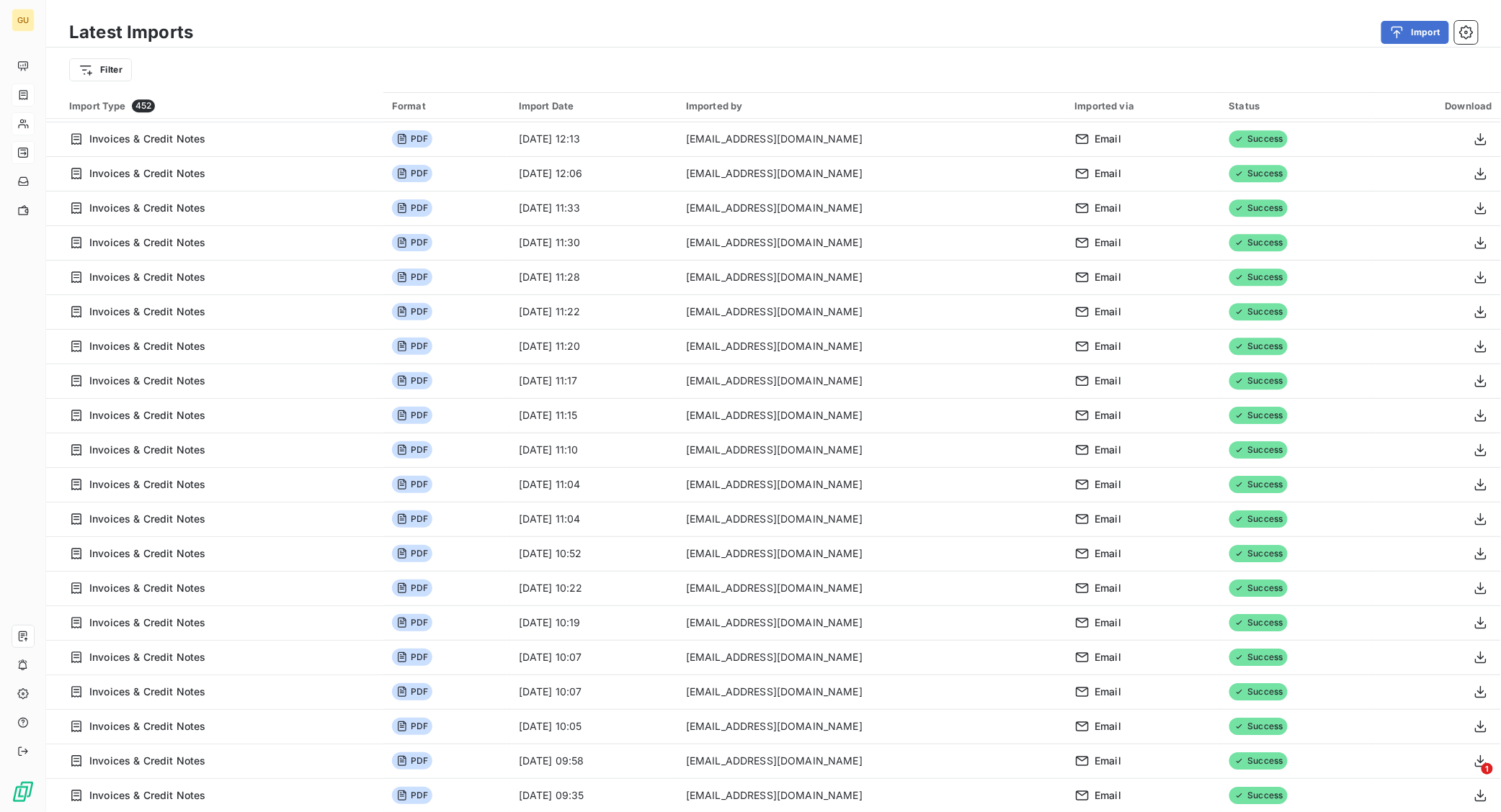
scroll to position [901, 0]
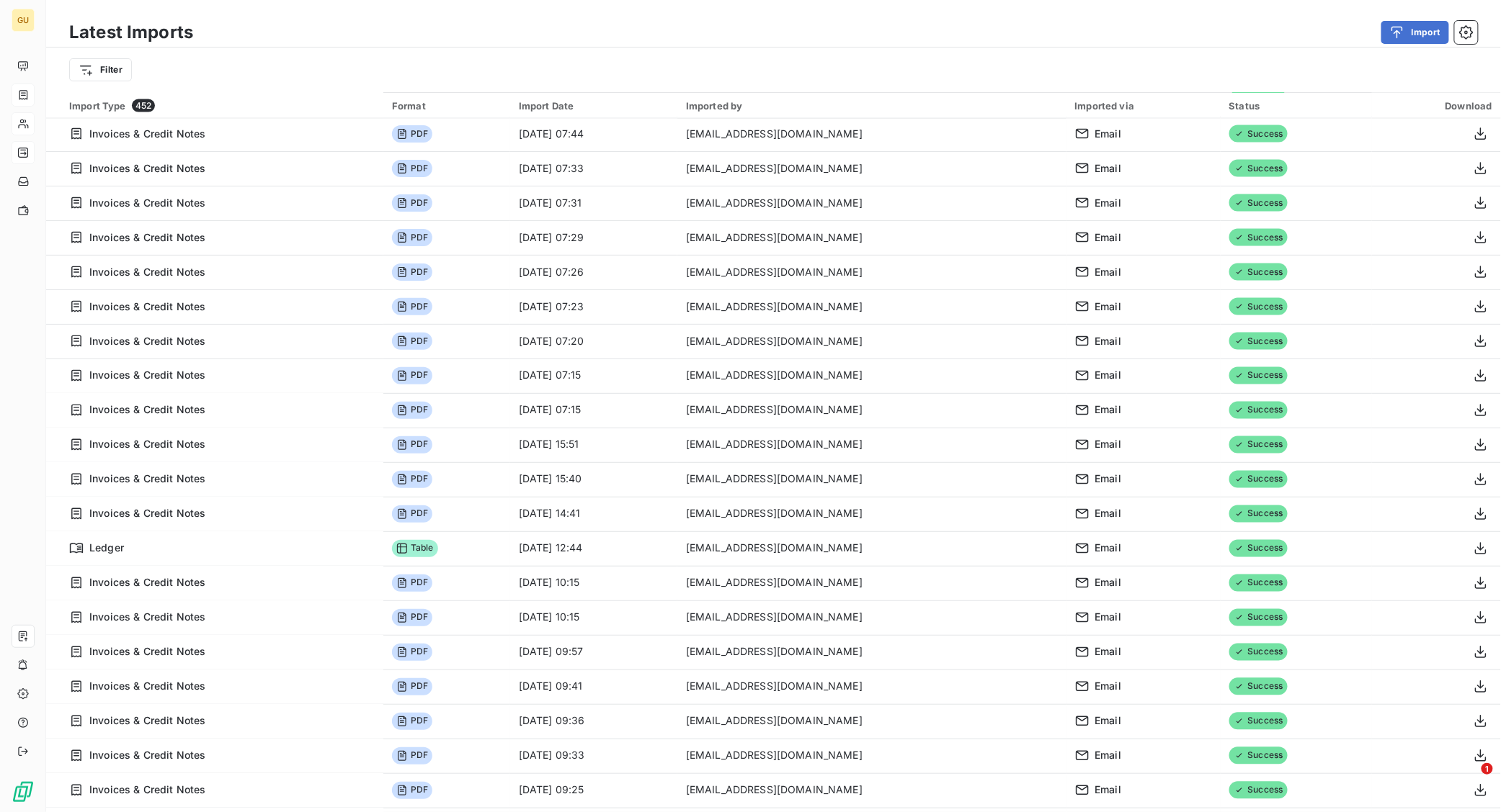
click at [1249, 105] on div "Status" at bounding box center [1297, 106] width 134 height 11
click at [110, 67] on html "GU Latest Imports Import Filter Search and Select Import type Import date Impor…" at bounding box center [750, 406] width 1501 height 812
click at [124, 228] on div "Status" at bounding box center [174, 229] width 200 height 23
click at [475, 107] on div at bounding box center [372, 108] width 207 height 30
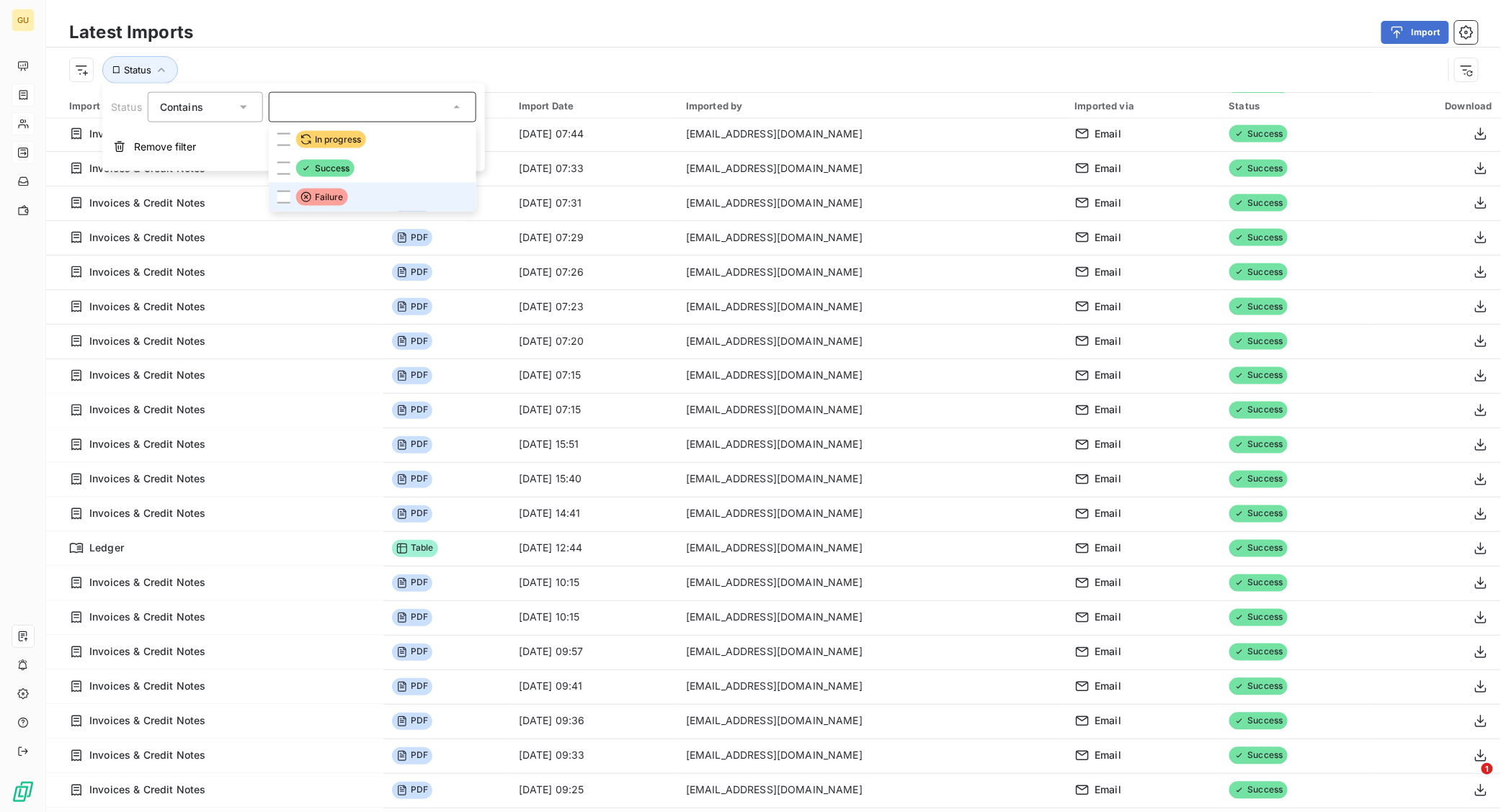
click at [340, 195] on span "Failure" at bounding box center [322, 198] width 52 height 17
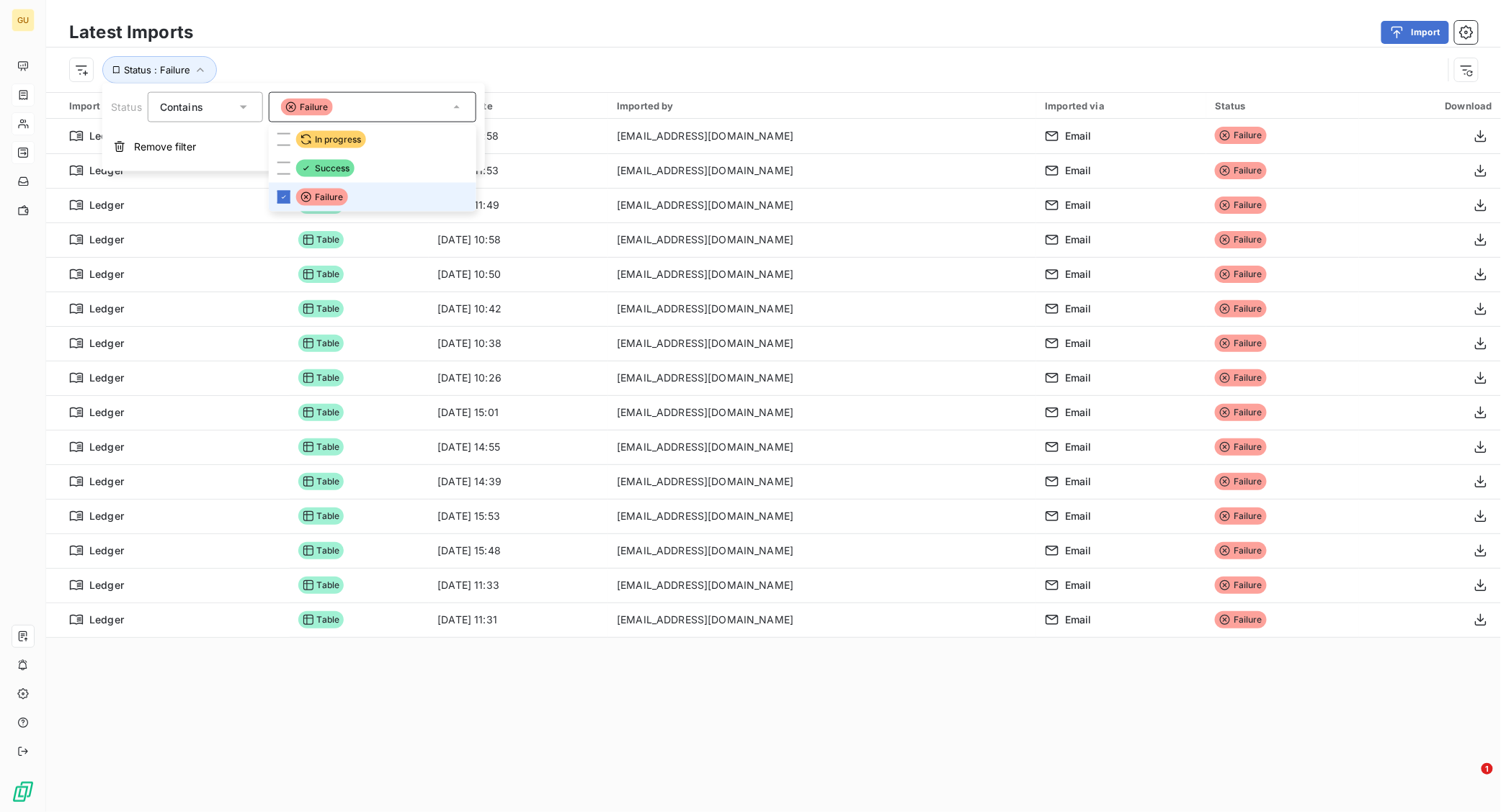
scroll to position [0, 0]
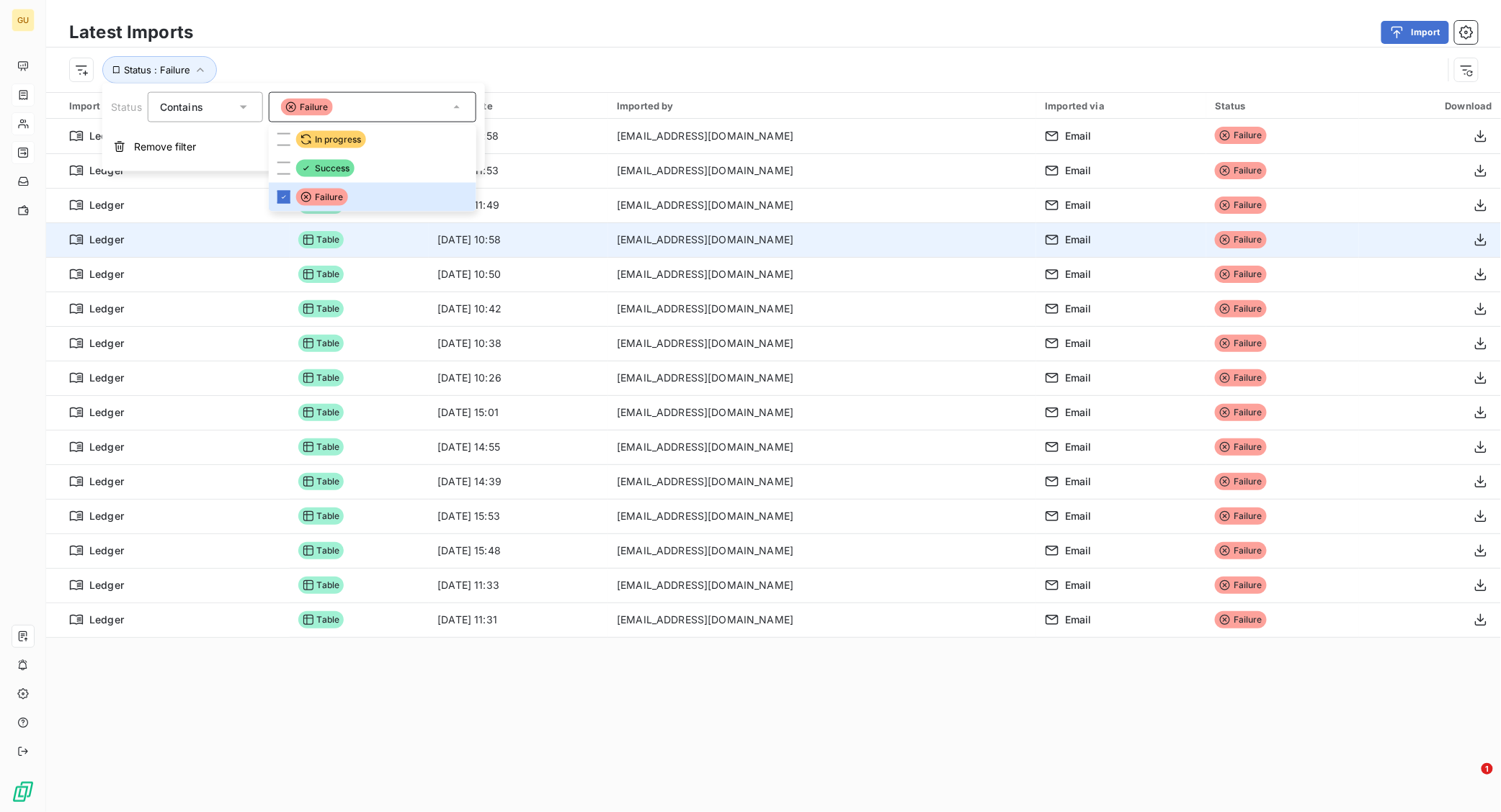
click at [1052, 247] on td "Email" at bounding box center [1121, 239] width 170 height 35
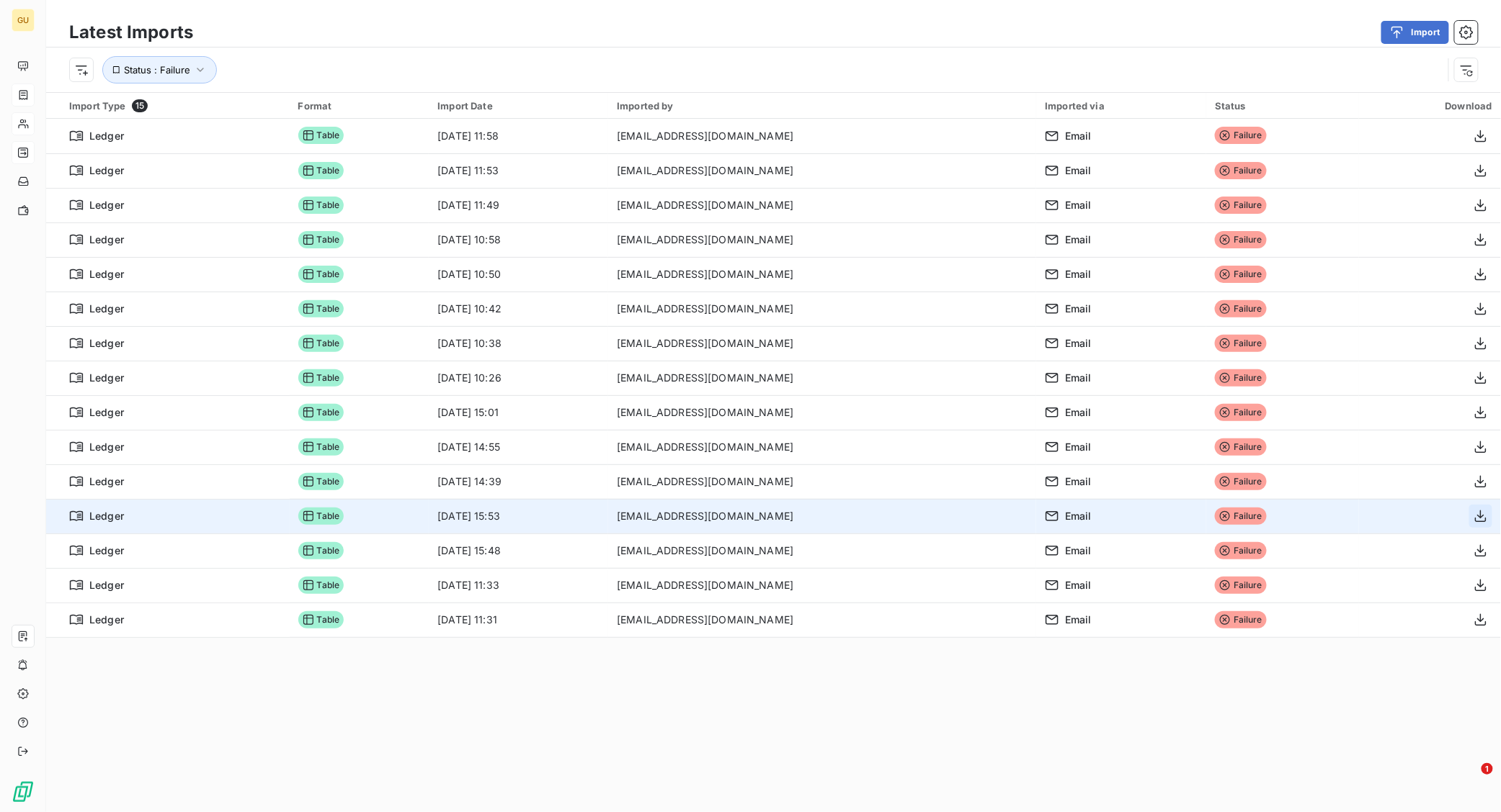
click at [1474, 516] on icon "button" at bounding box center [1480, 516] width 14 height 14
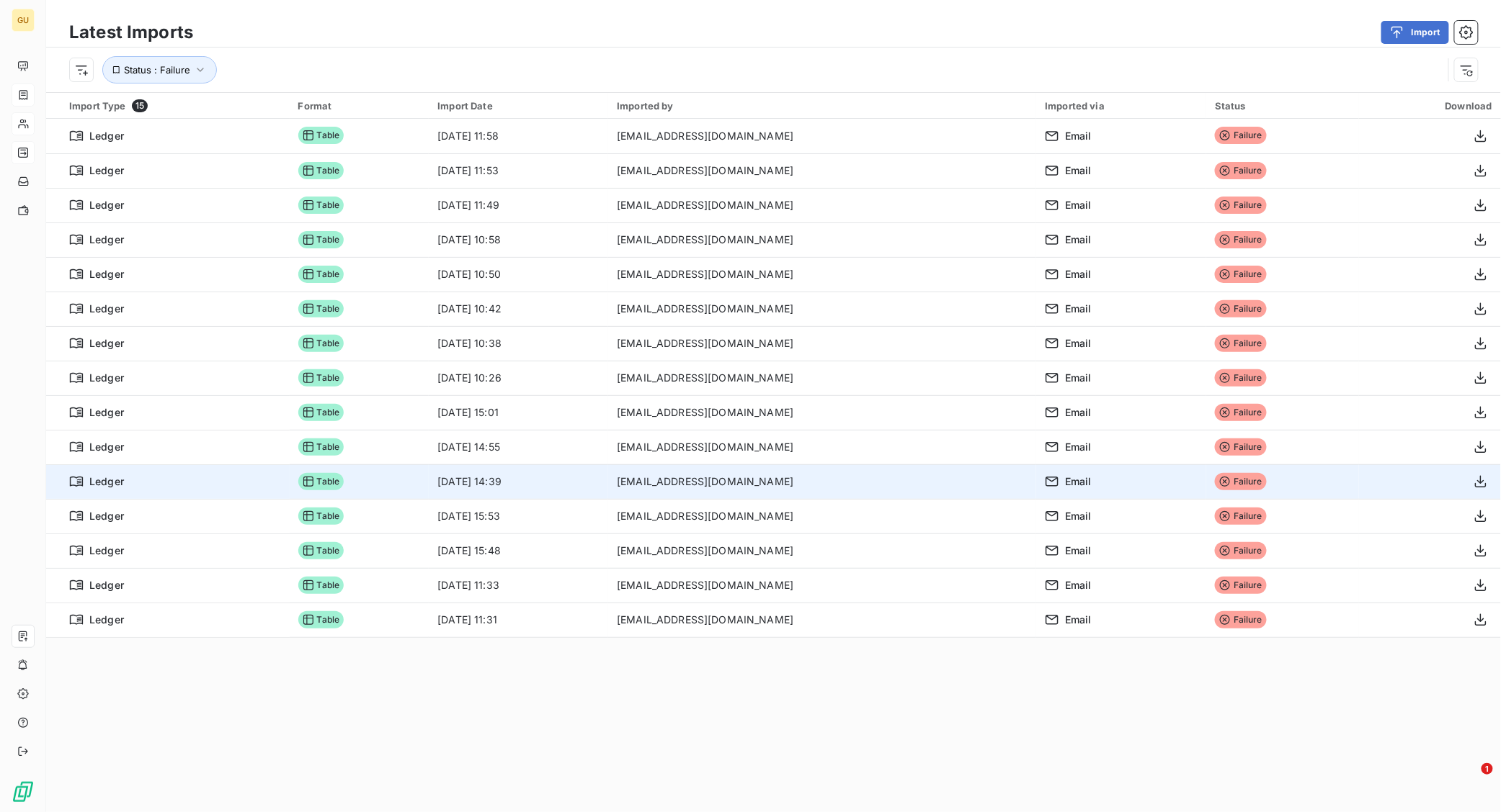
click at [945, 467] on td "[EMAIL_ADDRESS][DOMAIN_NAME]" at bounding box center [822, 481] width 428 height 35
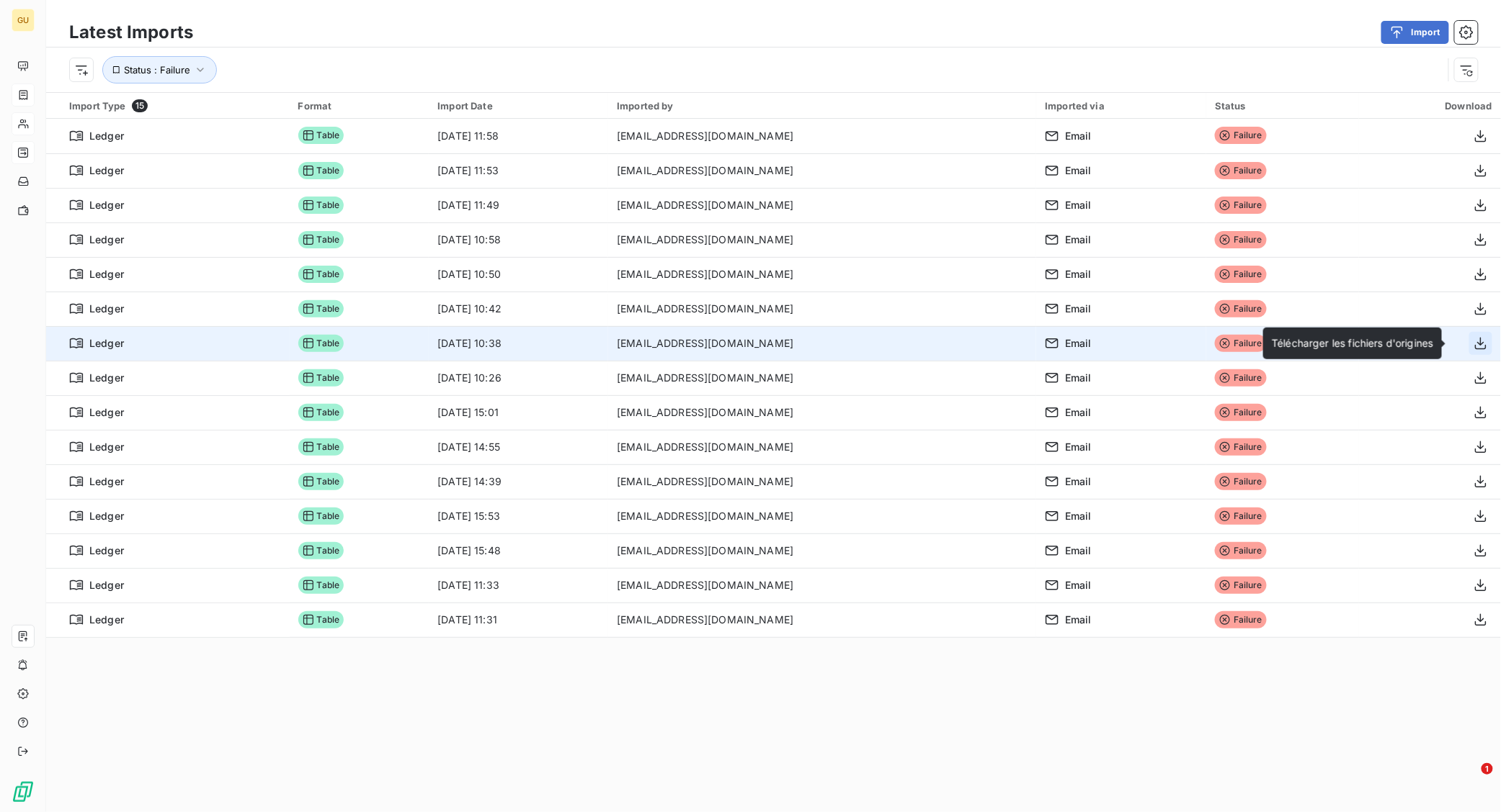
click at [1475, 346] on icon "button" at bounding box center [1480, 343] width 11 height 12
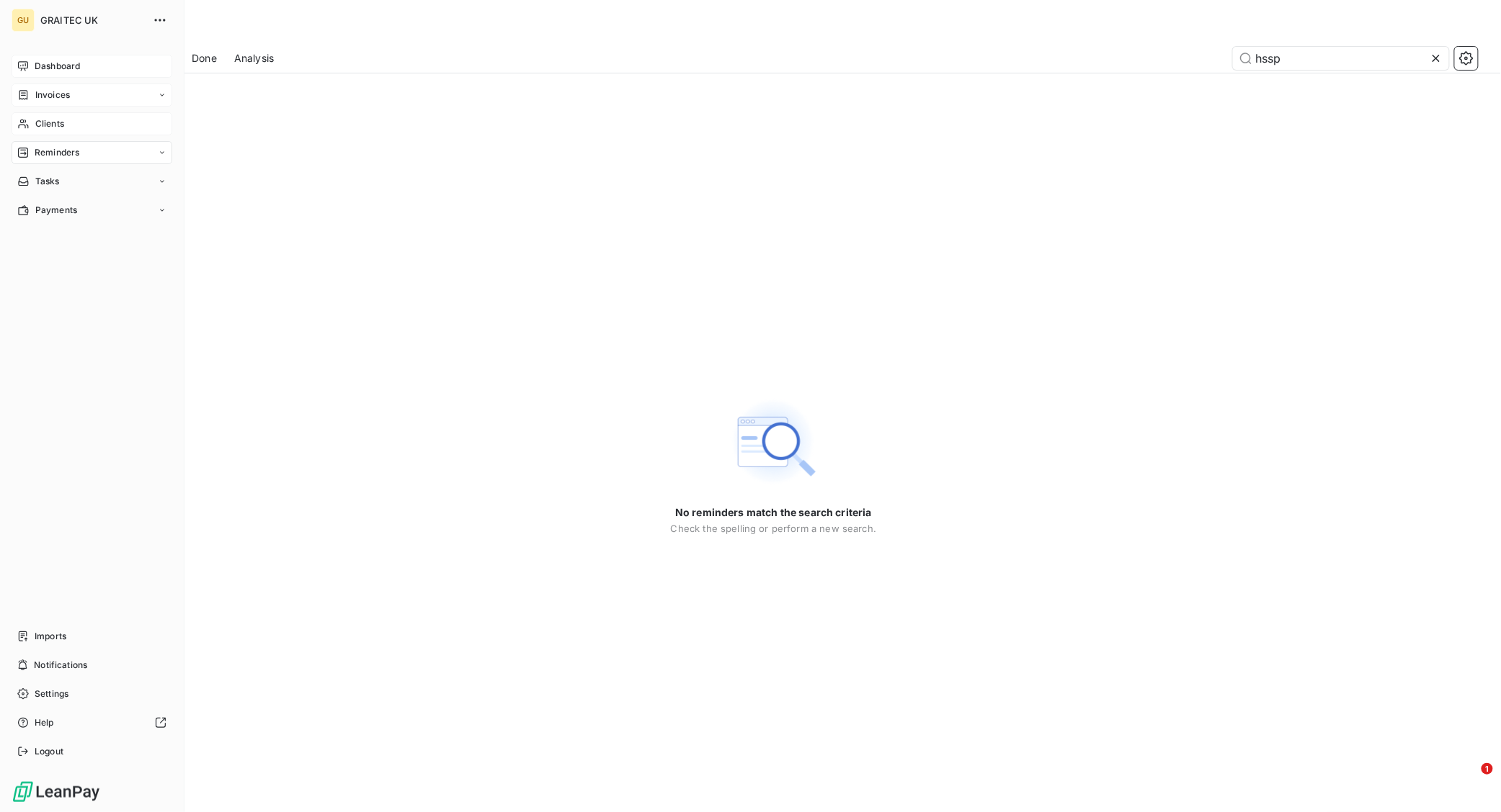
click at [50, 67] on span "Dashboard" at bounding box center [58, 66] width 45 height 13
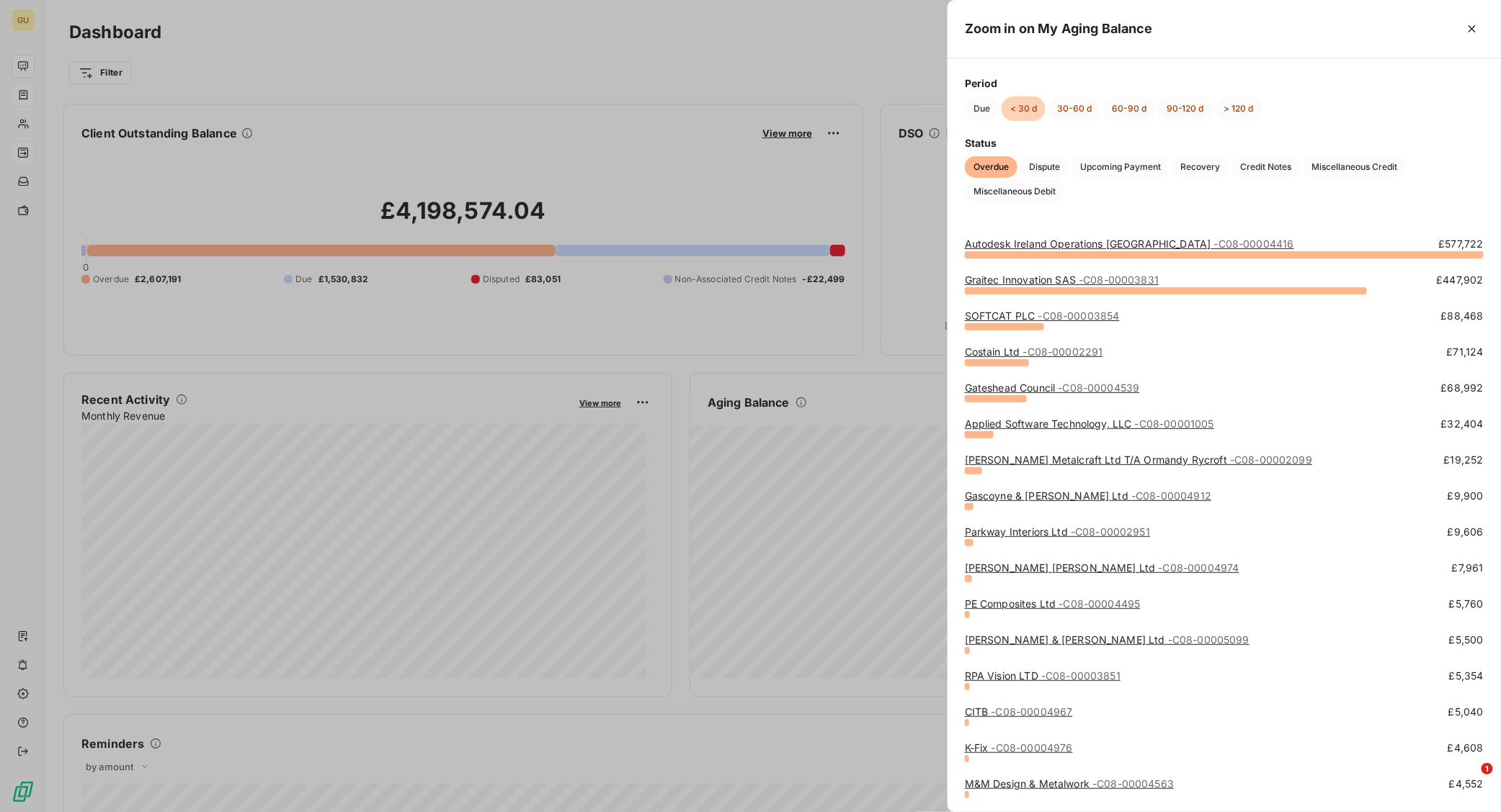
click at [1044, 242] on link "Autodesk Ireland Operations UC - C08-00004416" at bounding box center [1129, 243] width 329 height 12
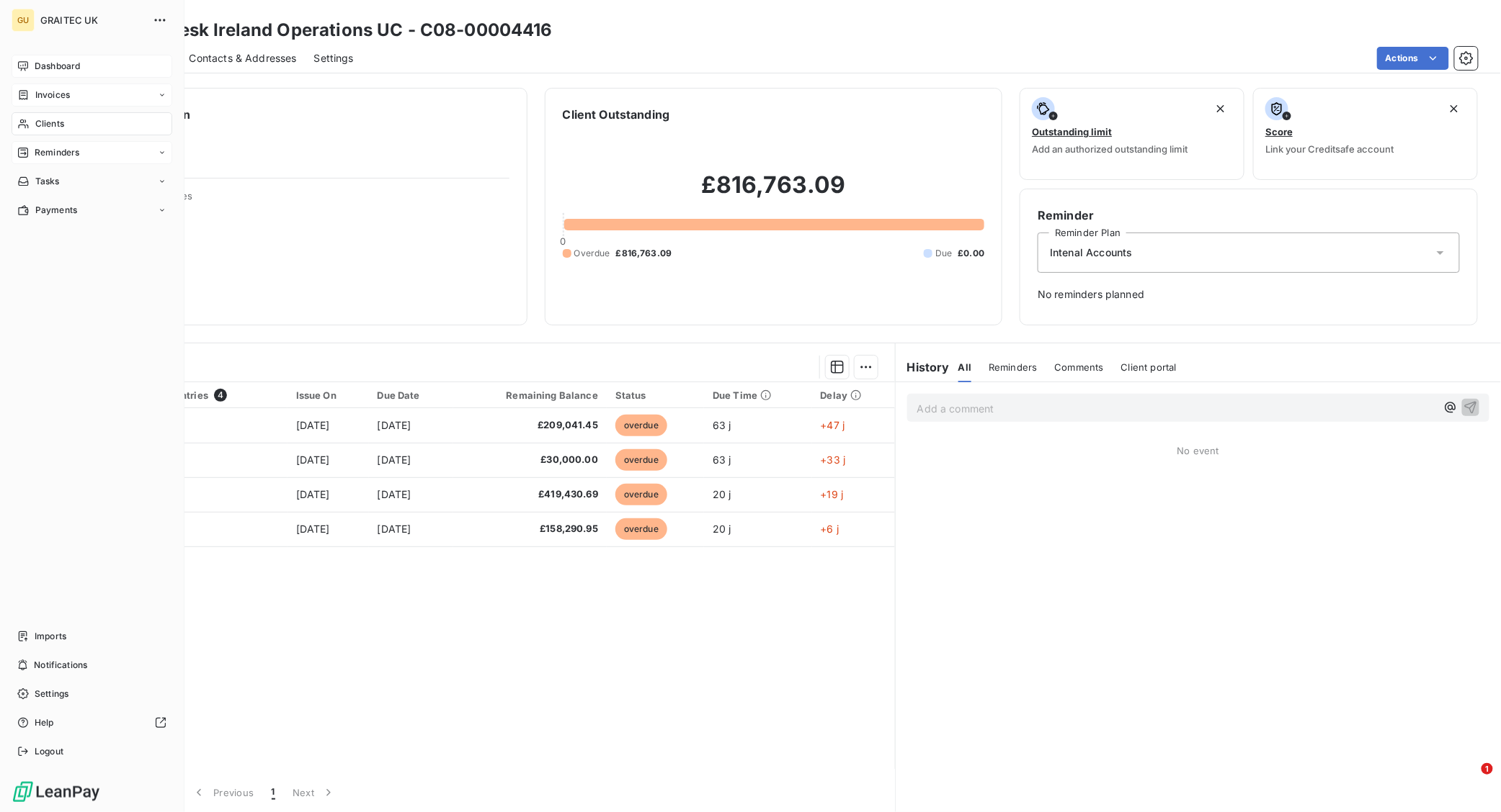
click at [20, 68] on icon at bounding box center [23, 66] width 10 height 9
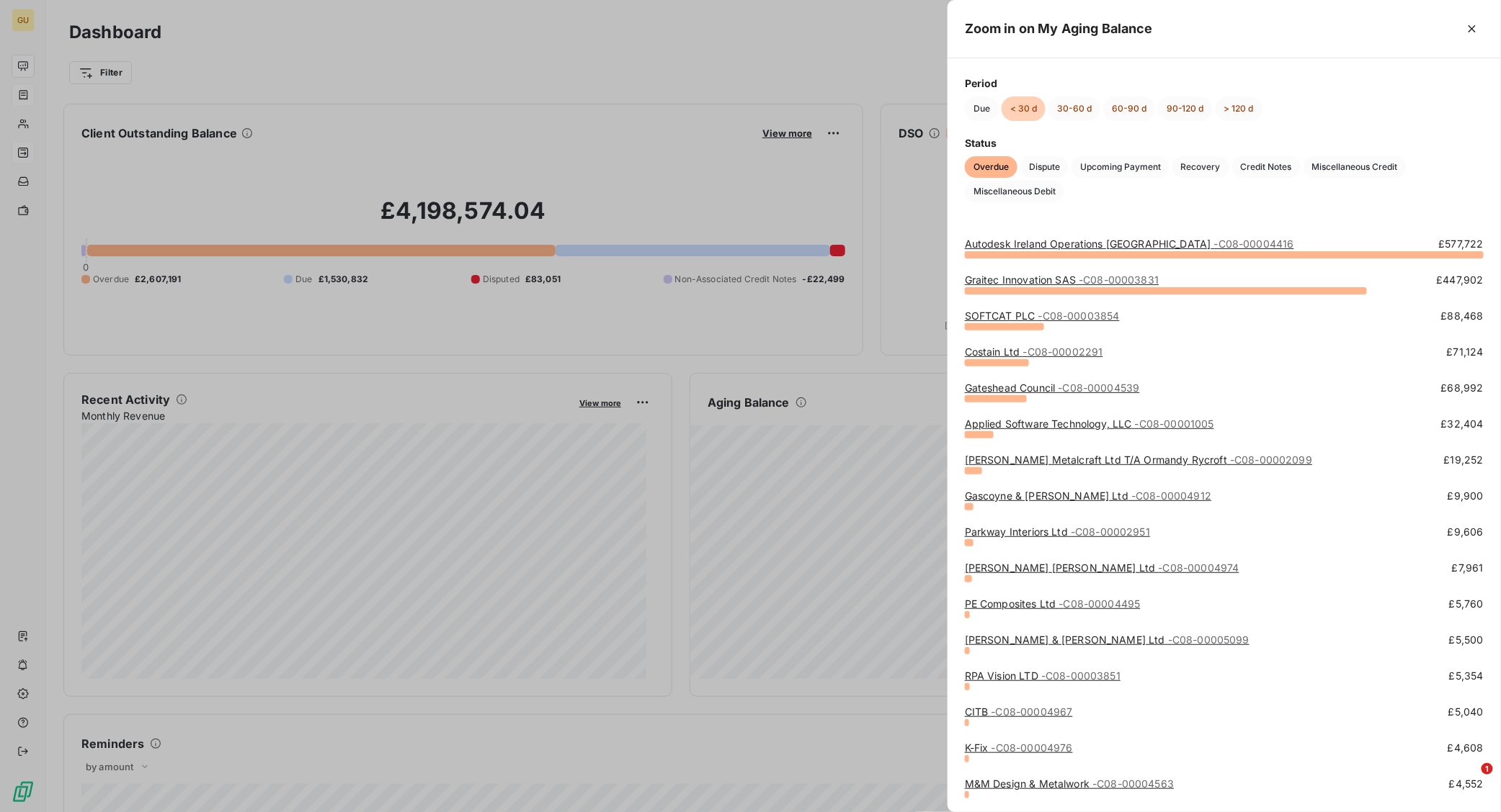
click at [1022, 283] on link "Graitec Innovation SAS - C08-00003831" at bounding box center [1061, 279] width 194 height 12
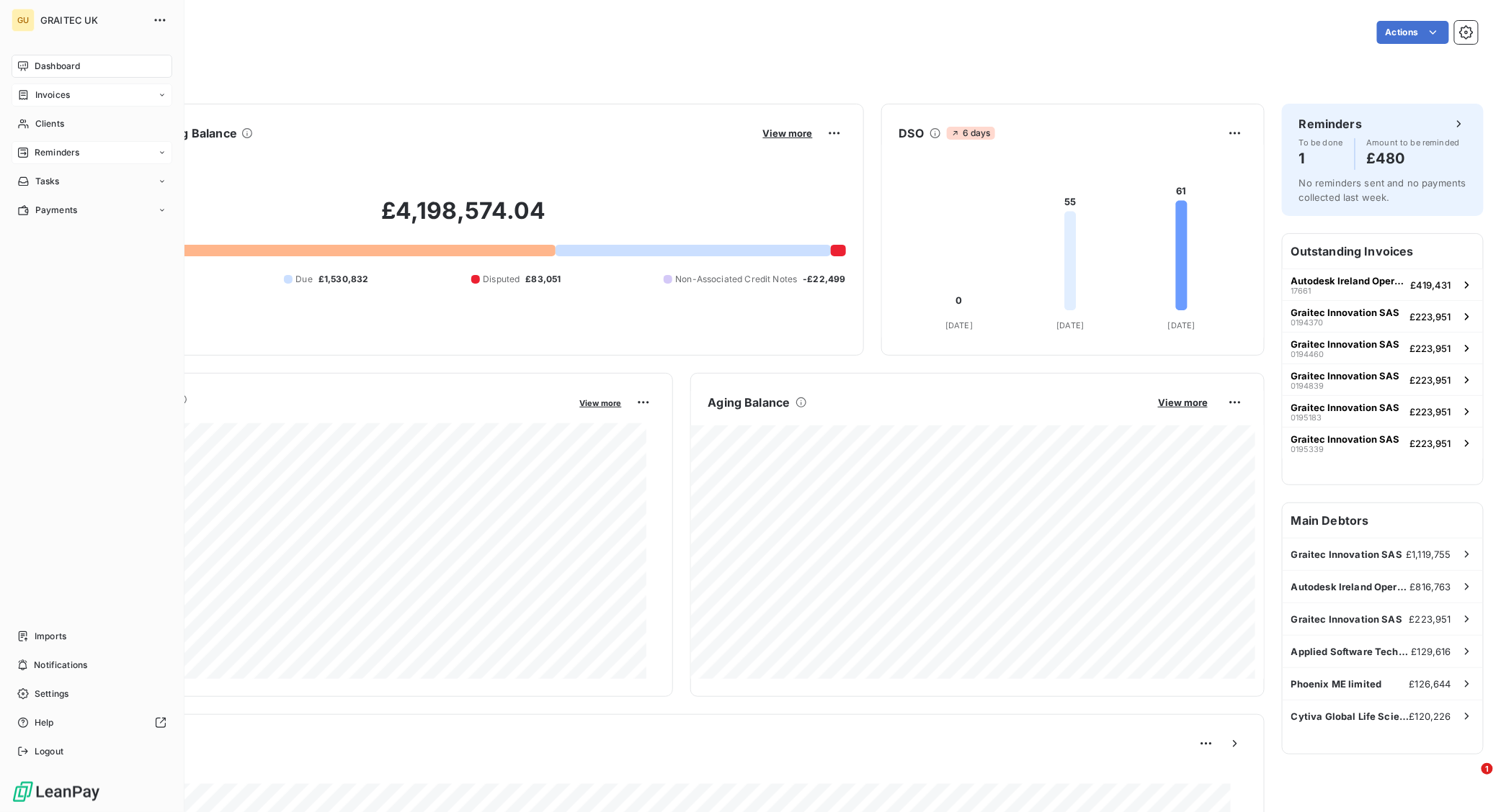
click at [89, 70] on div "Dashboard" at bounding box center [92, 66] width 161 height 23
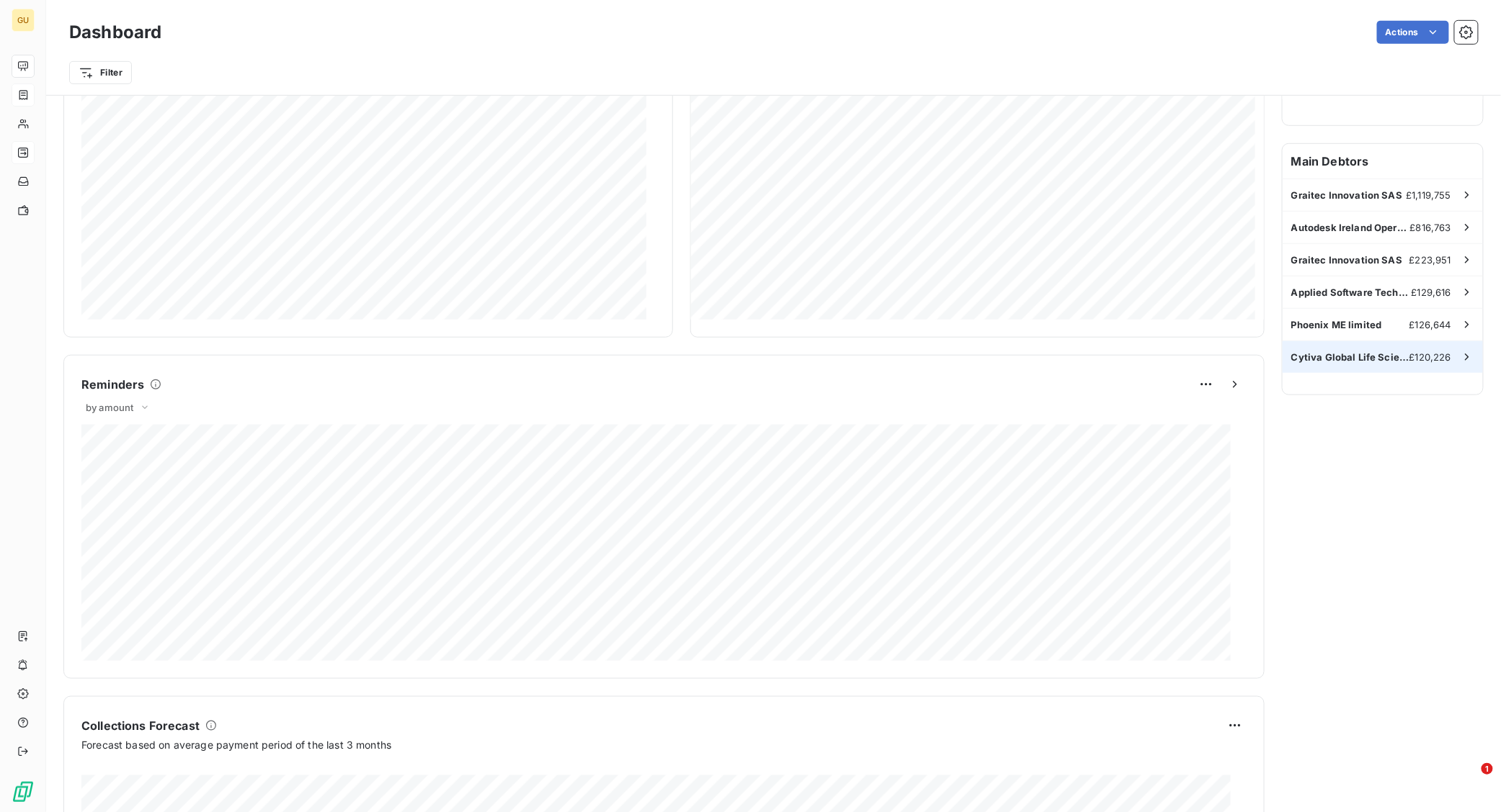
scroll to position [356, 0]
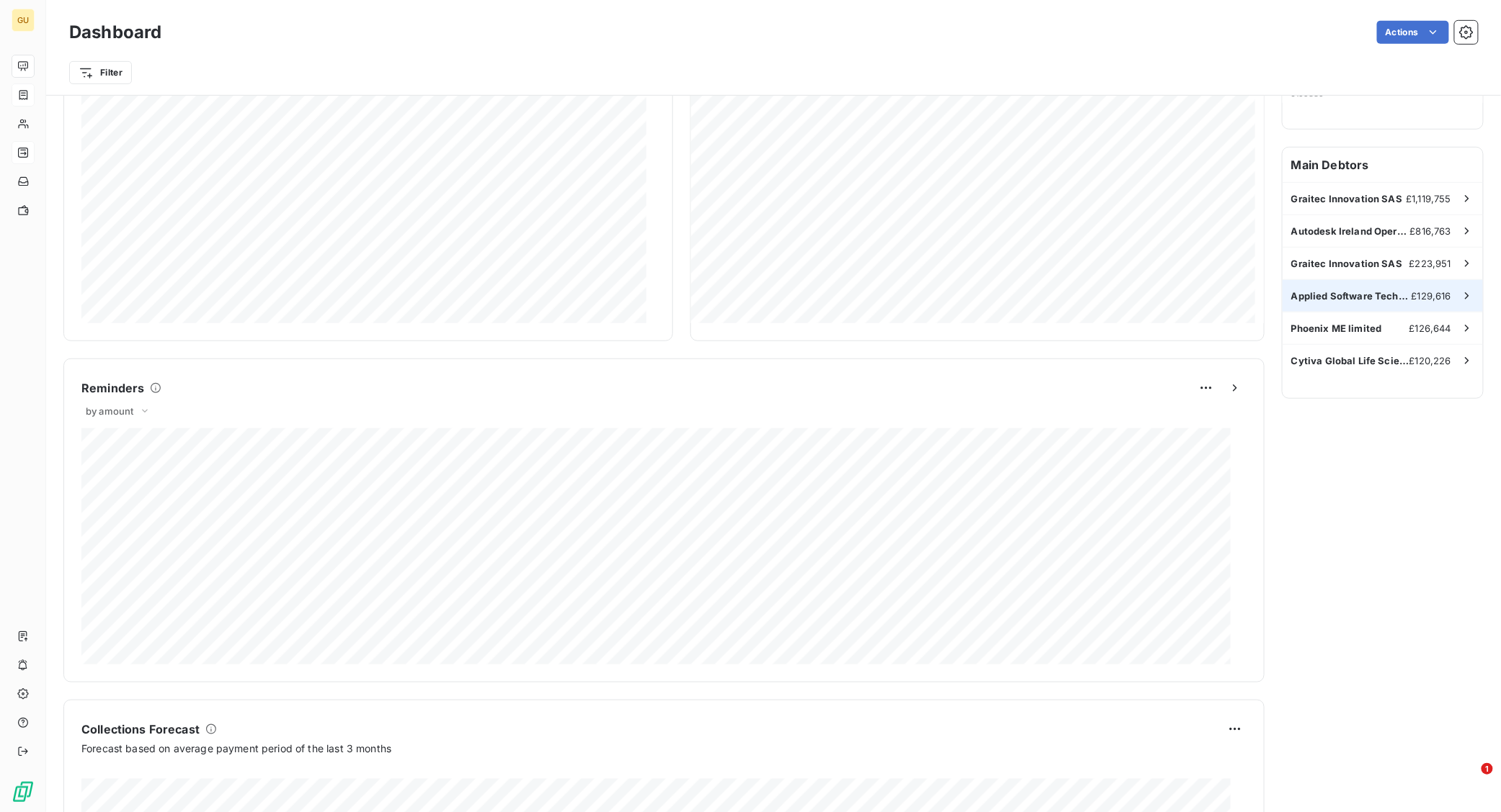
click at [1314, 292] on span "Applied Software Technology, LLC" at bounding box center [1351, 296] width 120 height 11
